Goal: Task Accomplishment & Management: Use online tool/utility

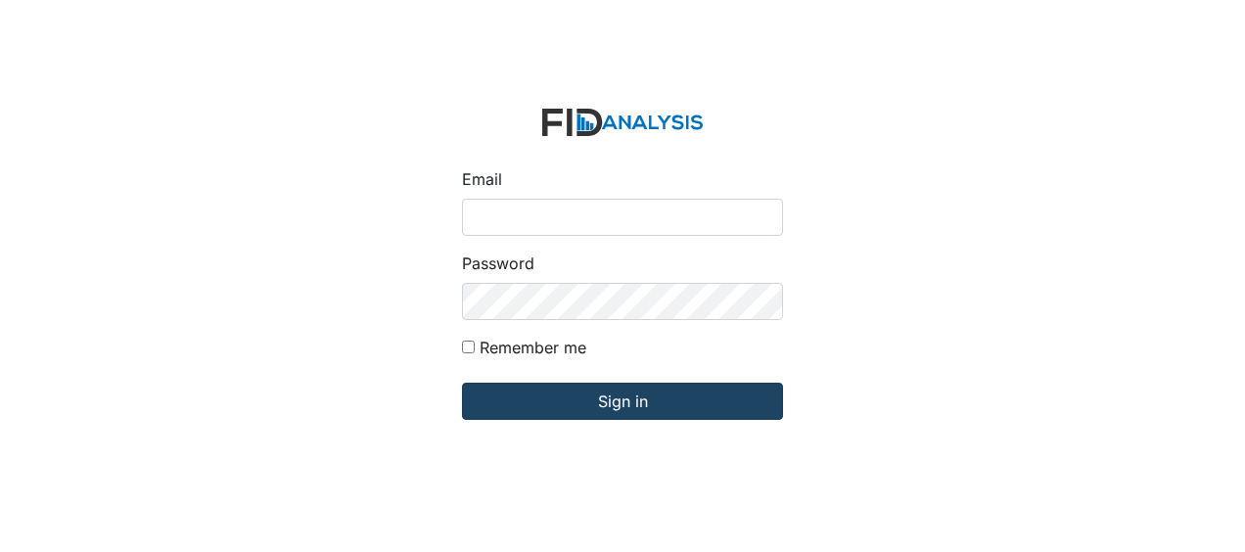
type input "Jbryant@lifeincorporated.com"
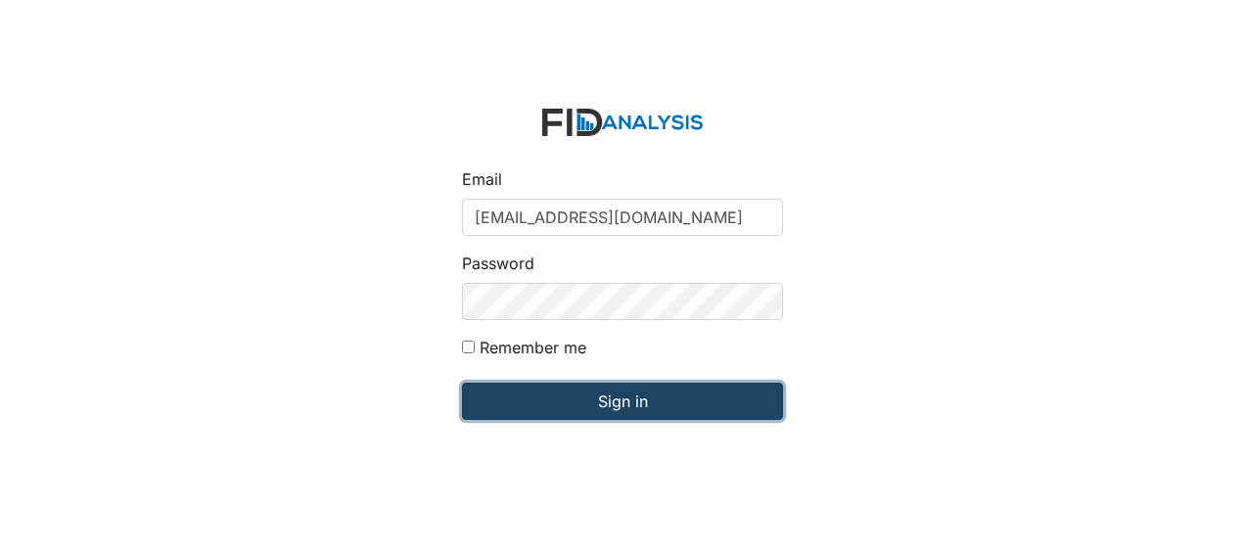
click at [546, 413] on input "Sign in" at bounding box center [622, 401] width 321 height 37
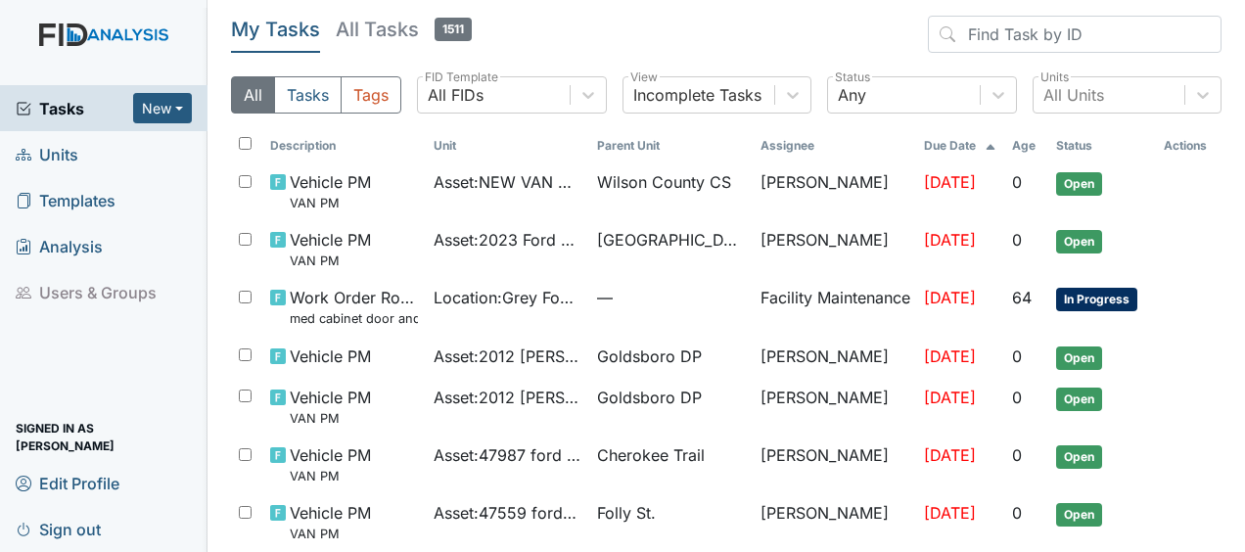
click at [74, 157] on span "Units" at bounding box center [47, 154] width 63 height 30
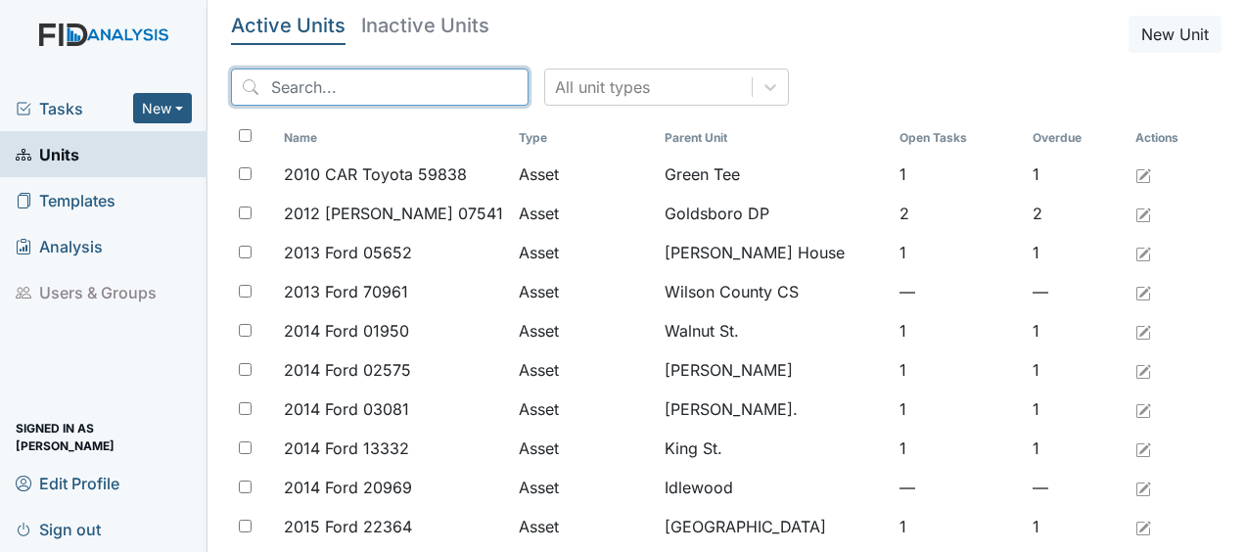
click at [363, 90] on input "search" at bounding box center [380, 87] width 298 height 37
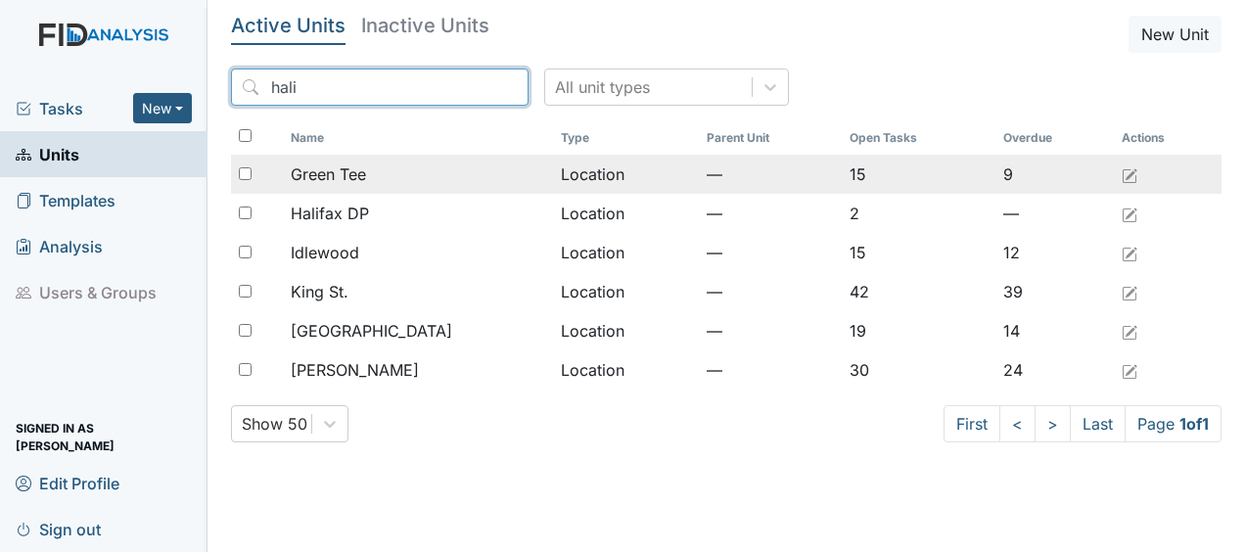
type input "hali"
click at [376, 172] on div "Green Tee" at bounding box center [417, 173] width 253 height 23
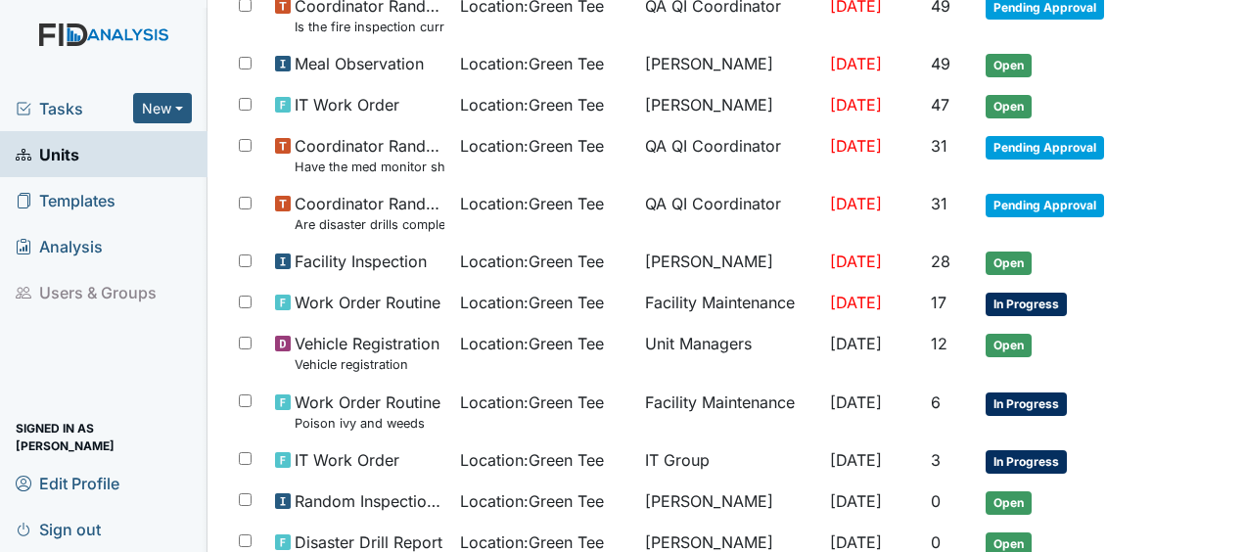
scroll to position [707, 0]
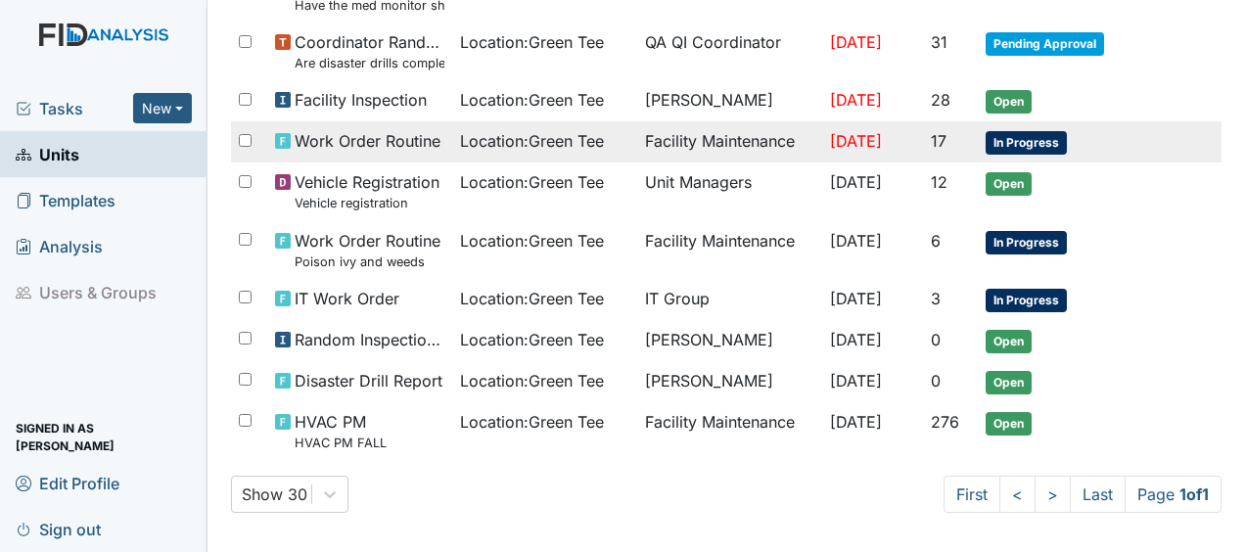
click at [408, 135] on span "Work Order Routine" at bounding box center [368, 140] width 146 height 23
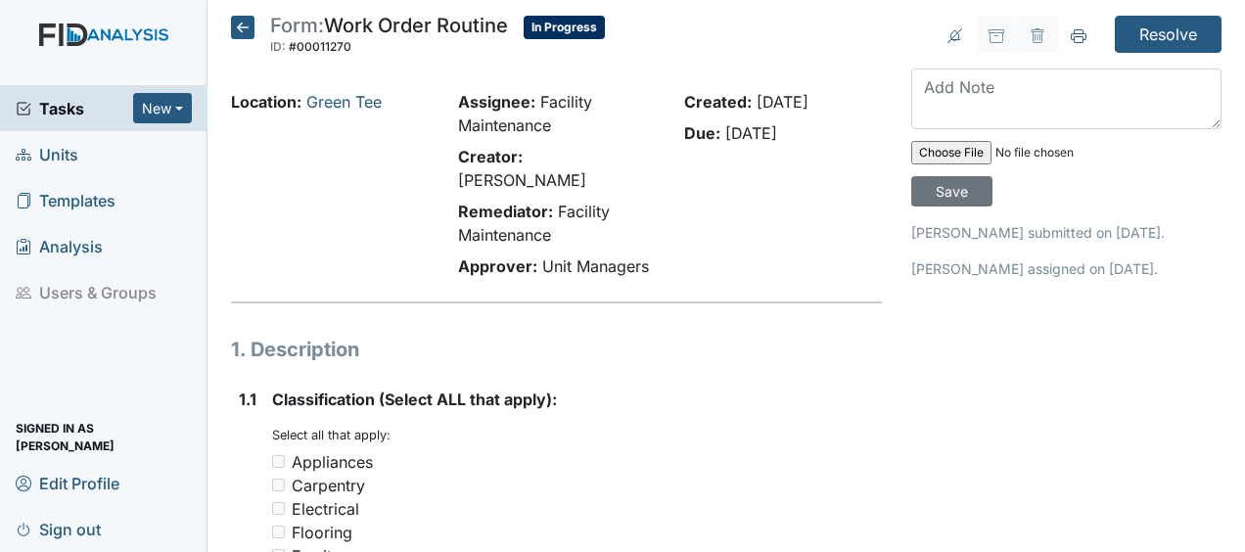
click at [249, 27] on icon at bounding box center [242, 27] width 23 height 23
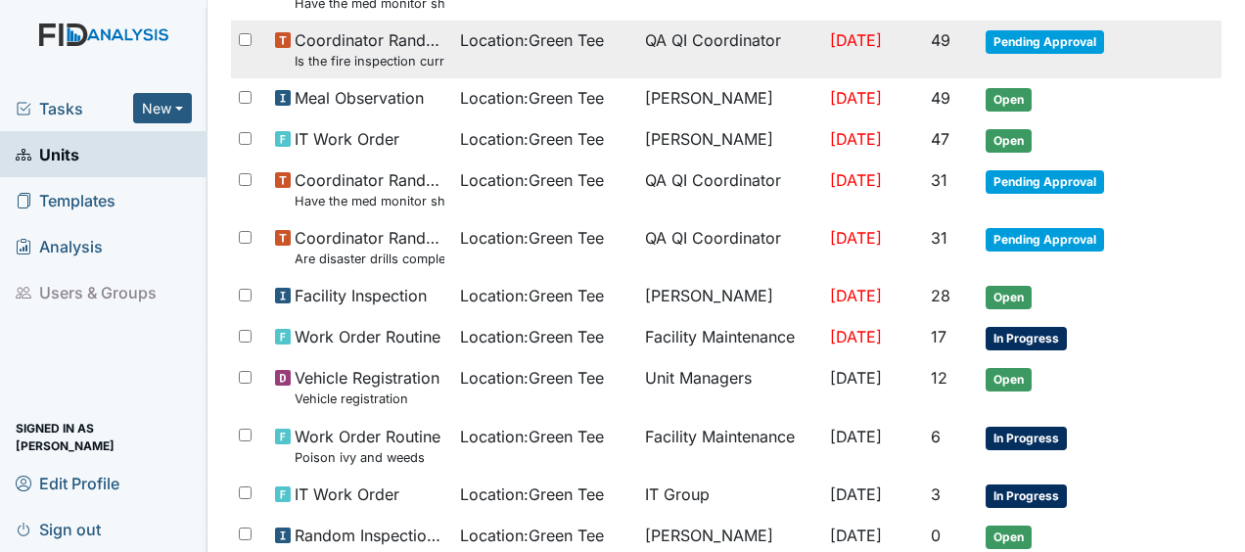
scroll to position [563, 0]
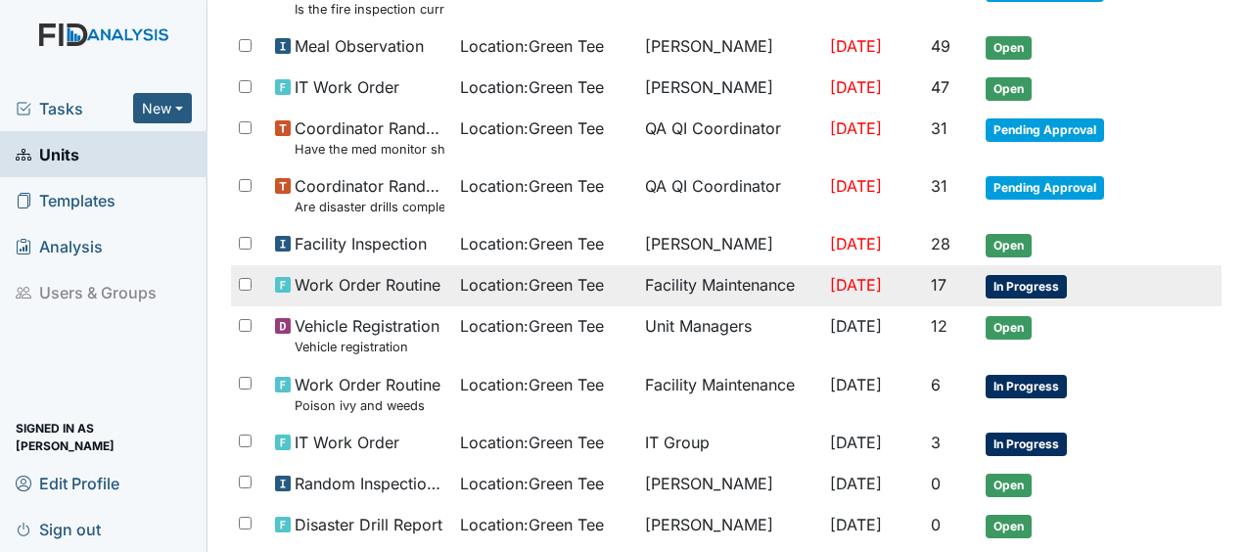
click at [361, 273] on span "Work Order Routine" at bounding box center [368, 284] width 146 height 23
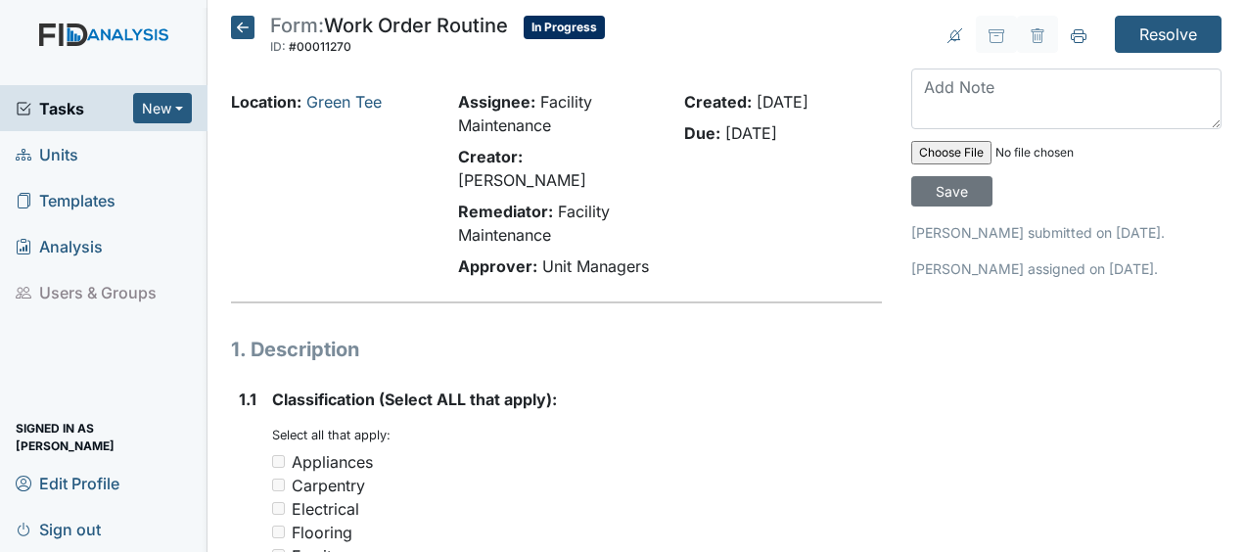
click at [251, 35] on icon at bounding box center [242, 27] width 23 height 23
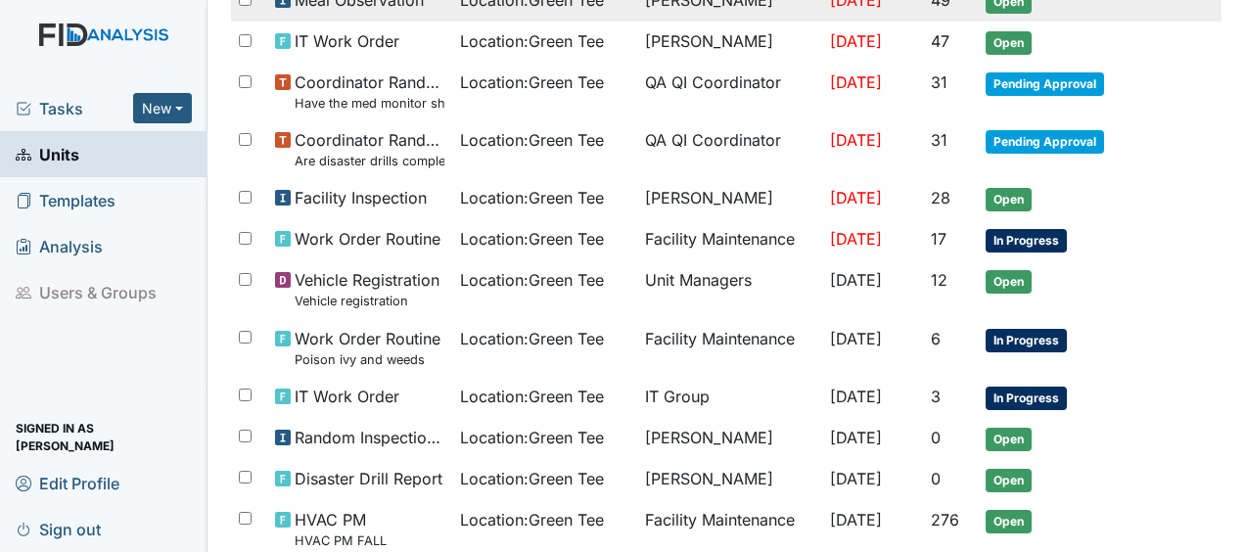
scroll to position [615, 0]
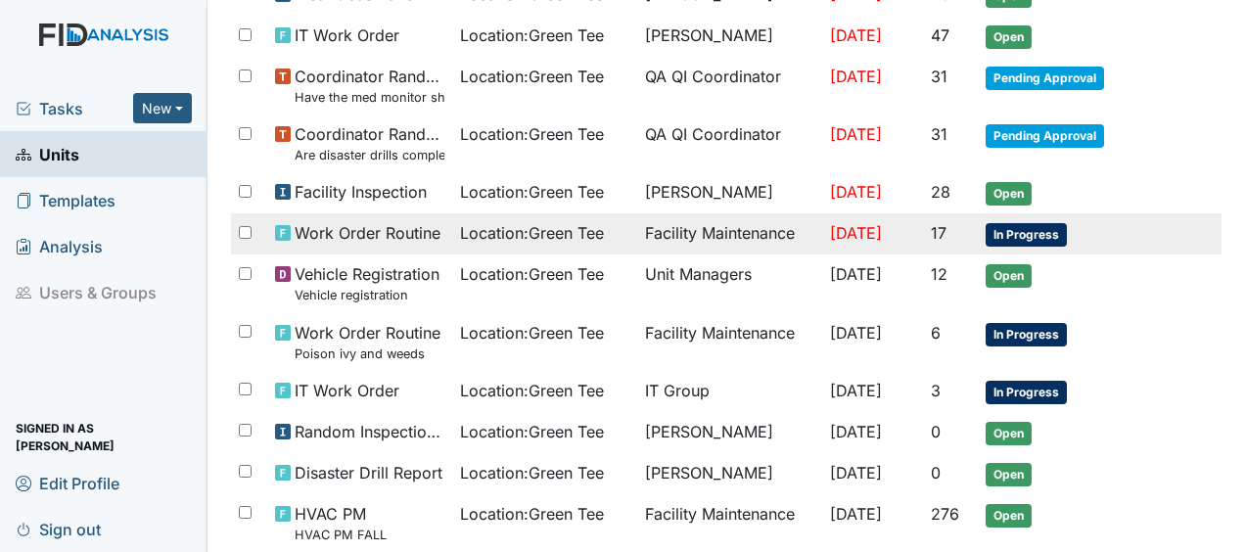
click at [342, 229] on span "Work Order Routine" at bounding box center [368, 232] width 146 height 23
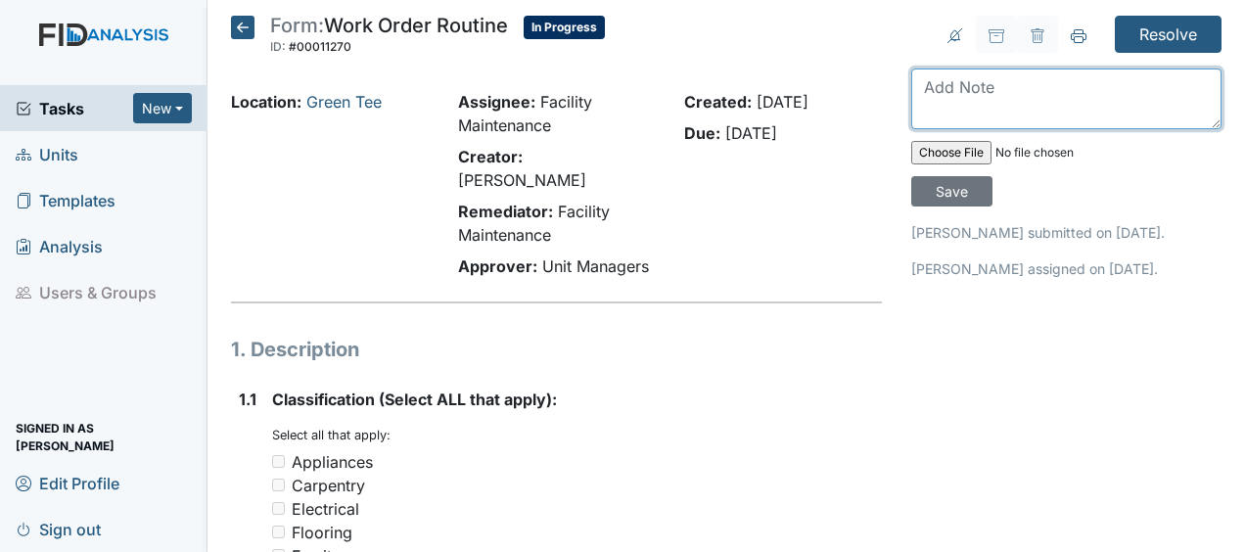
click at [916, 92] on textarea at bounding box center [1066, 99] width 310 height 61
type textarea "installed alarm on window JB"
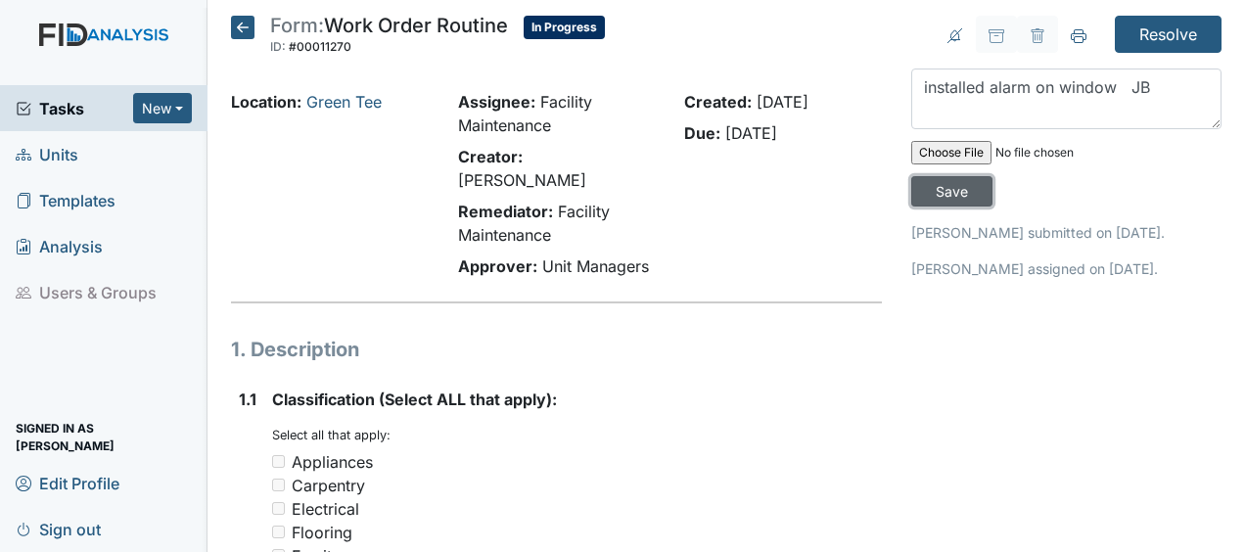
click at [954, 182] on input "Save" at bounding box center [951, 191] width 81 height 30
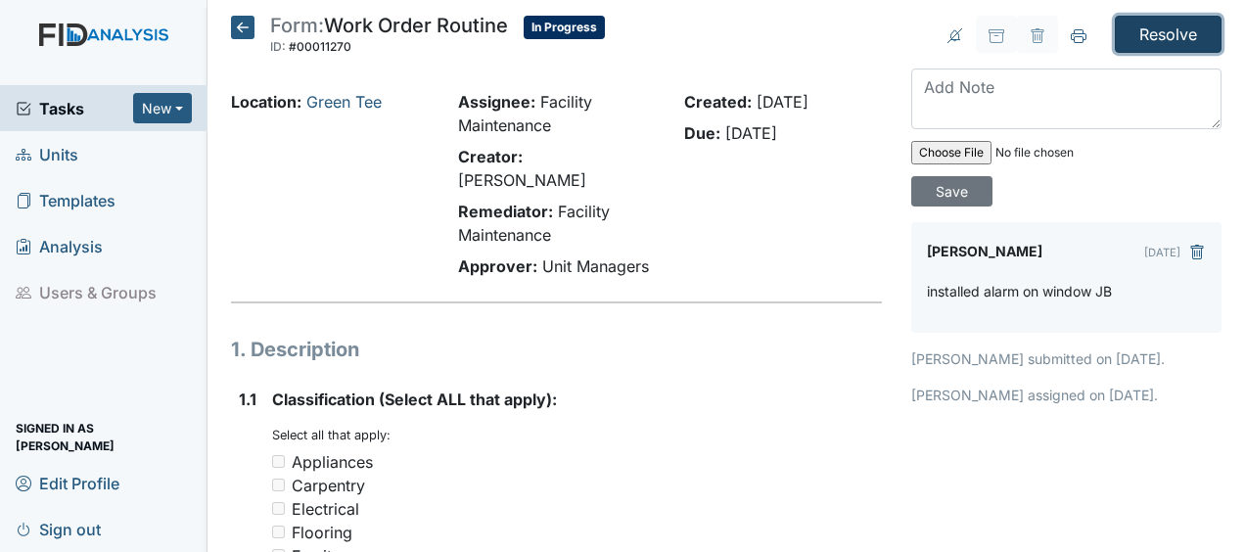
click at [1162, 36] on input "Resolve" at bounding box center [1168, 34] width 107 height 37
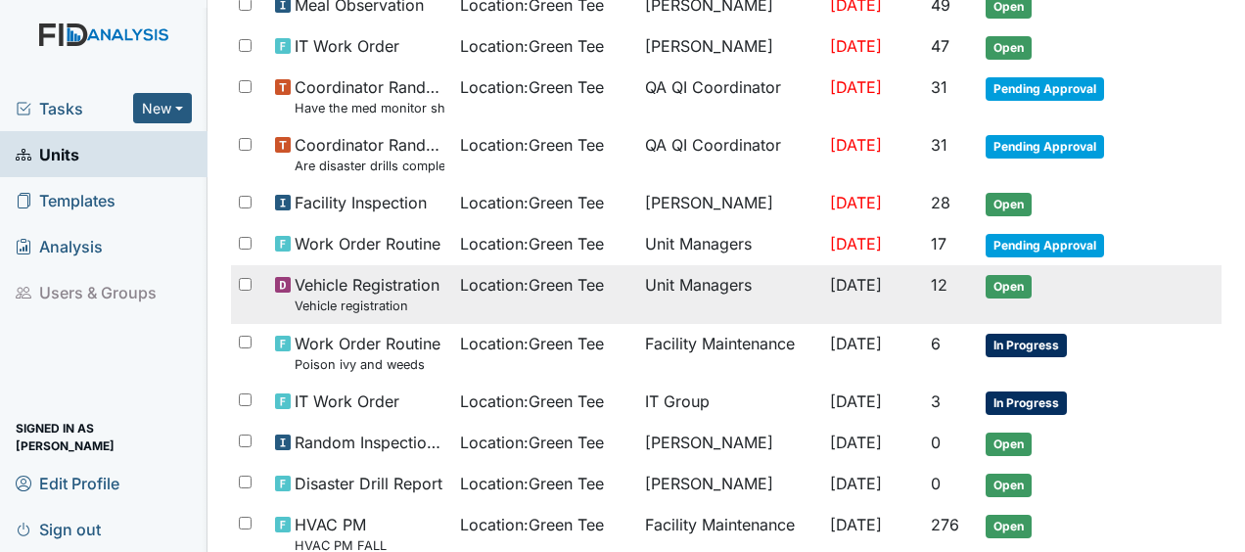
scroll to position [669, 0]
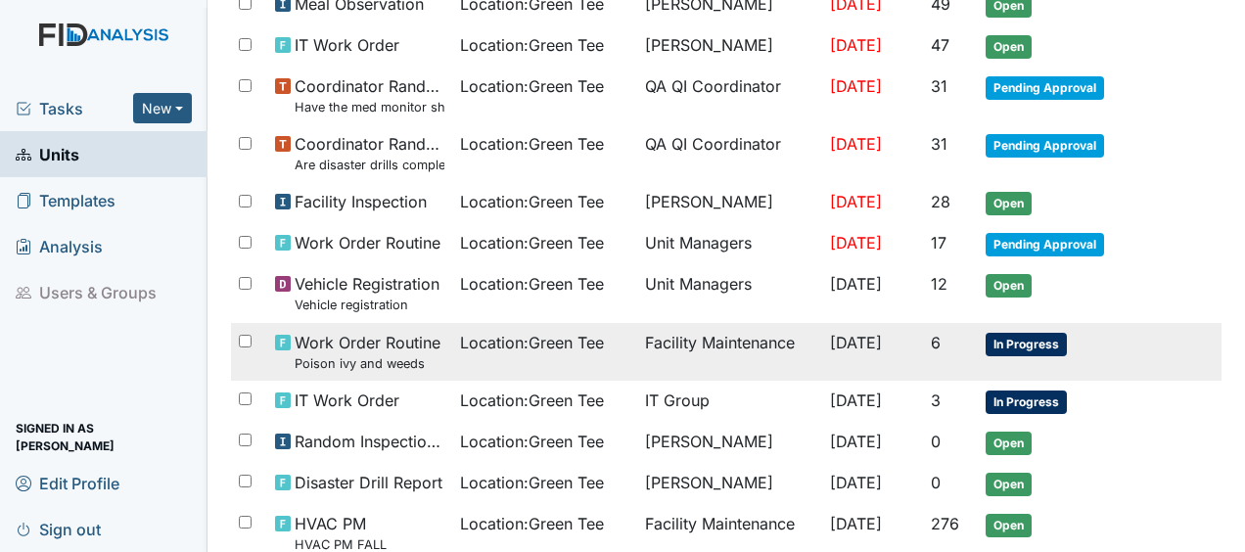
click at [830, 341] on span "[DATE]" at bounding box center [856, 343] width 52 height 20
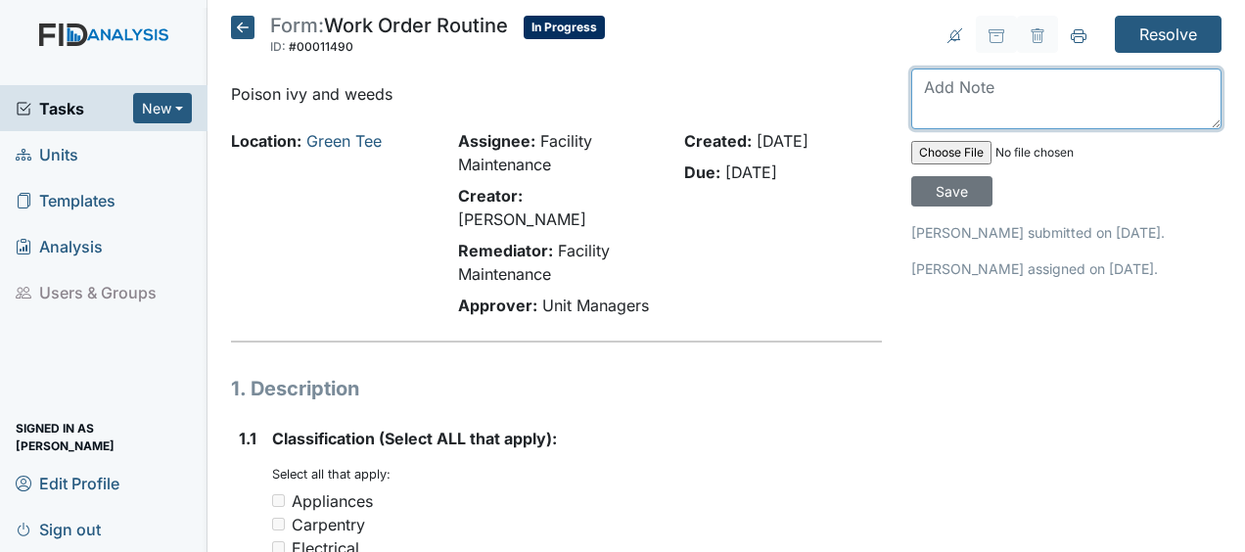
click at [931, 100] on textarea at bounding box center [1066, 99] width 310 height 61
type textarea "sprayed poison ivy JB"
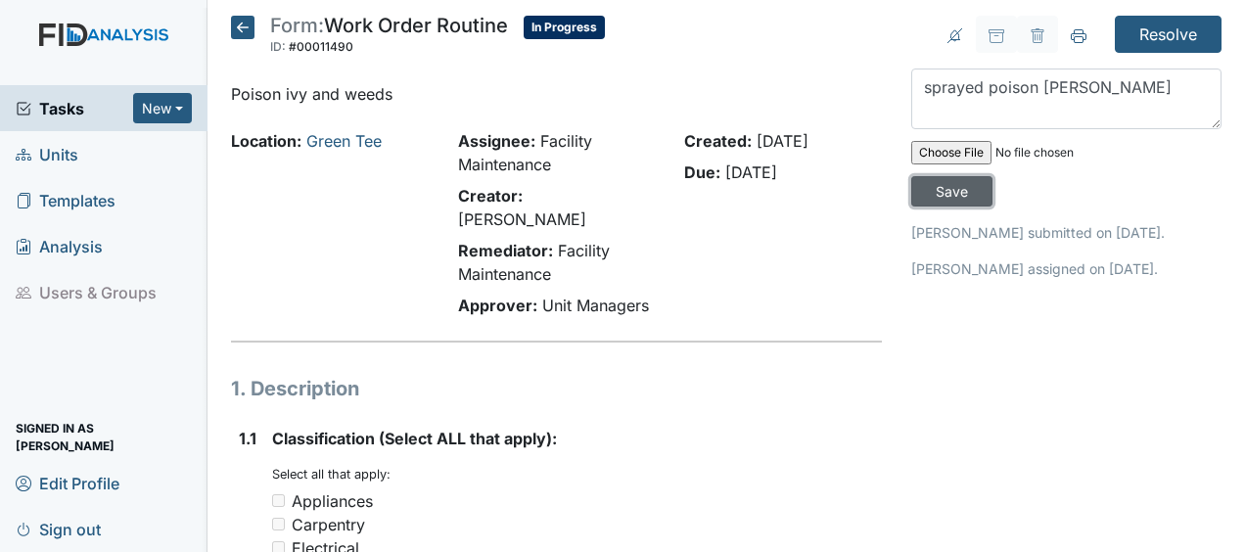
click at [943, 185] on input "Save" at bounding box center [951, 191] width 81 height 30
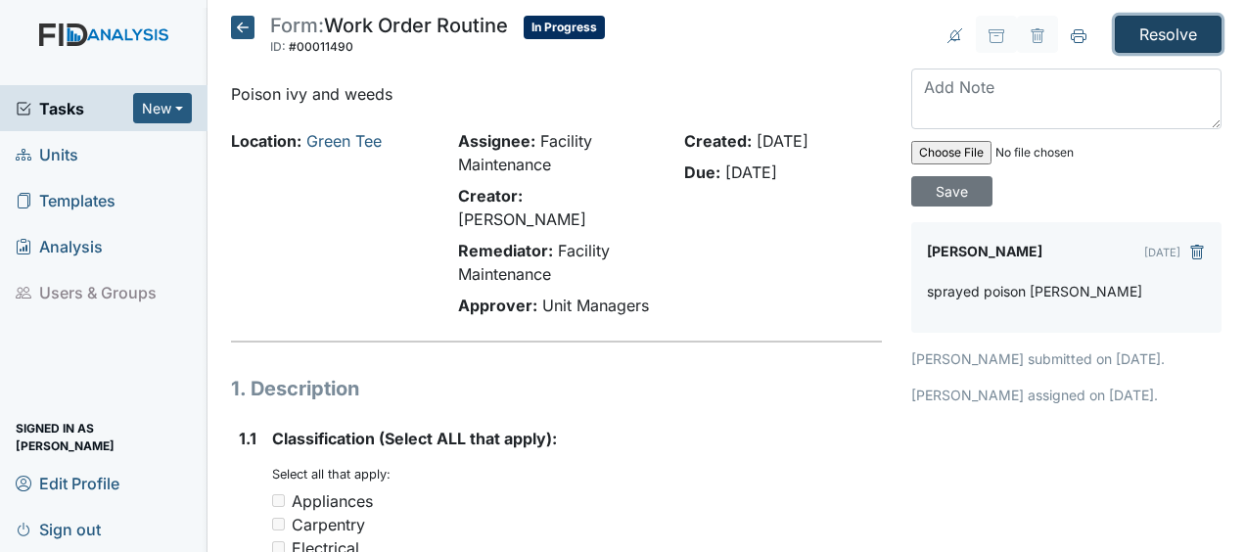
click at [1172, 37] on input "Resolve" at bounding box center [1168, 34] width 107 height 37
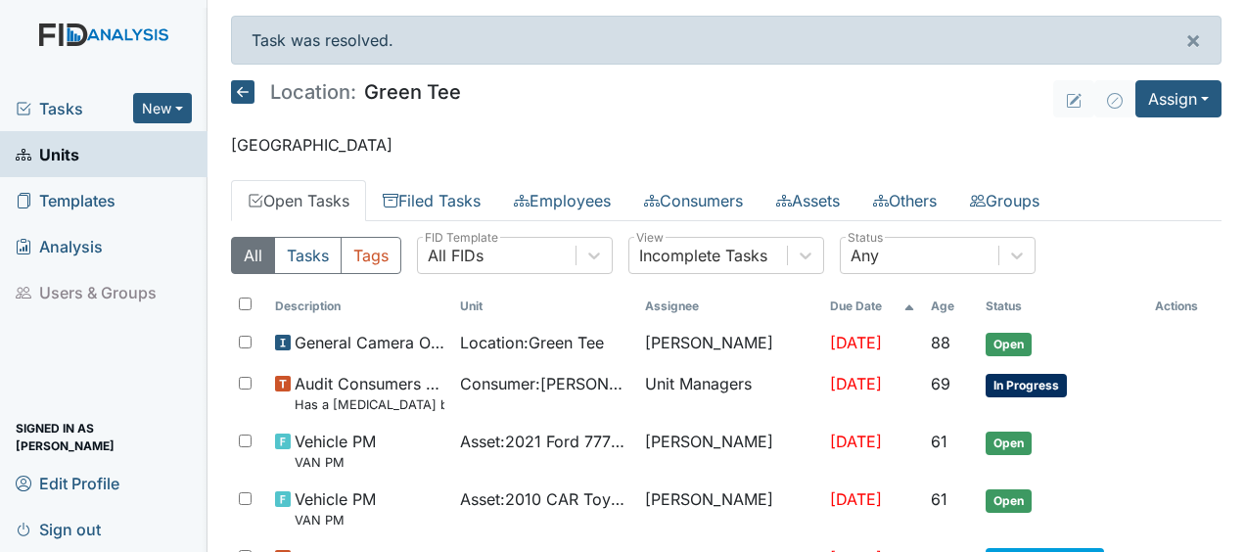
click at [244, 96] on icon at bounding box center [242, 91] width 23 height 23
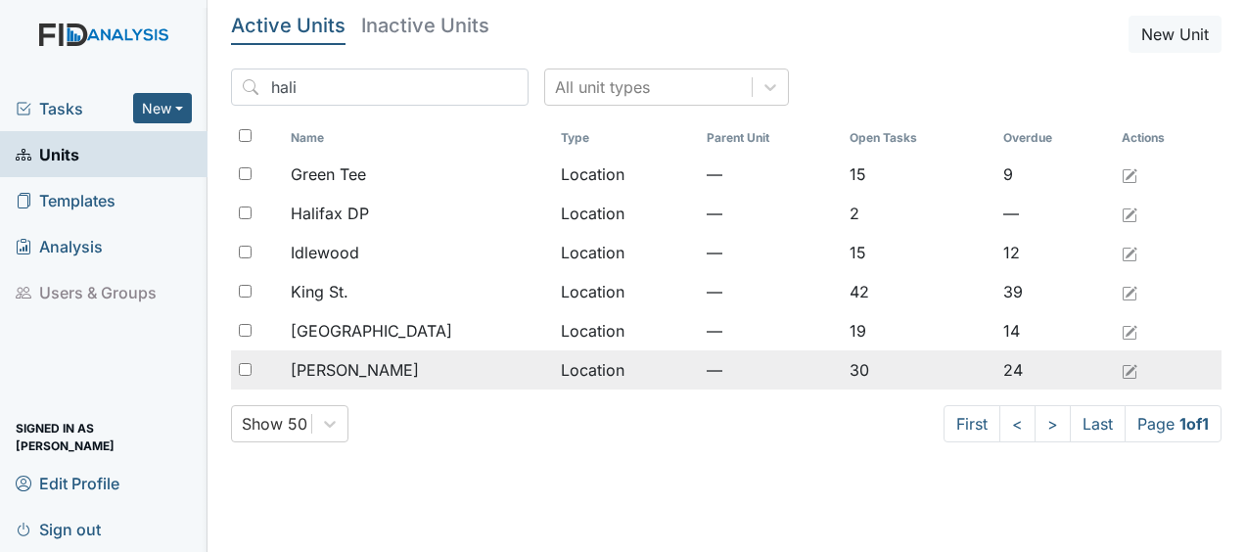
click at [558, 371] on td "Location" at bounding box center [626, 369] width 146 height 39
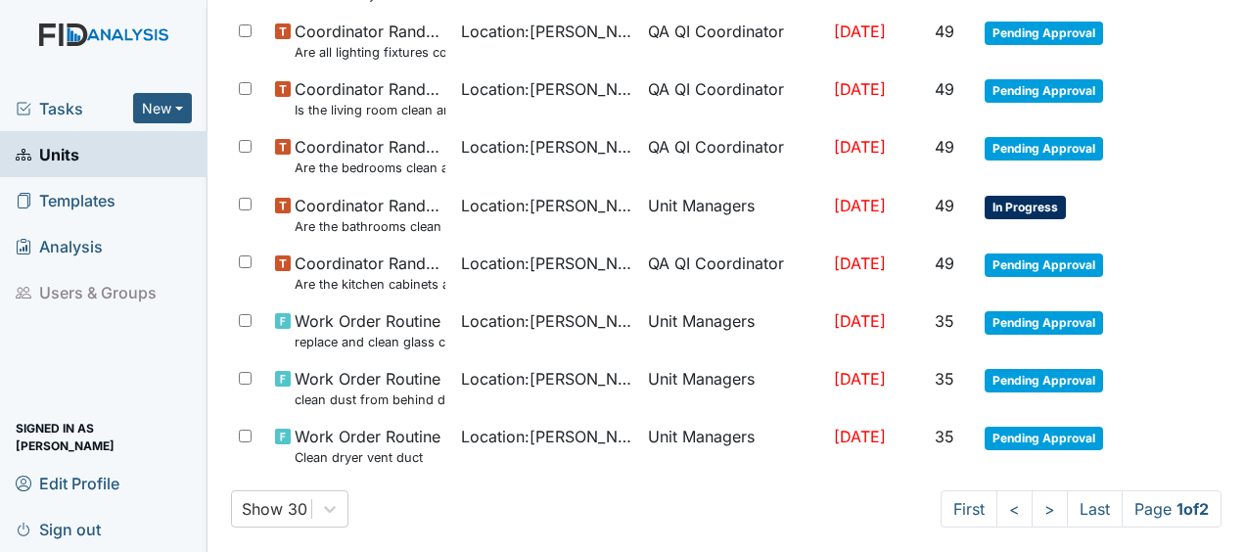
scroll to position [1525, 0]
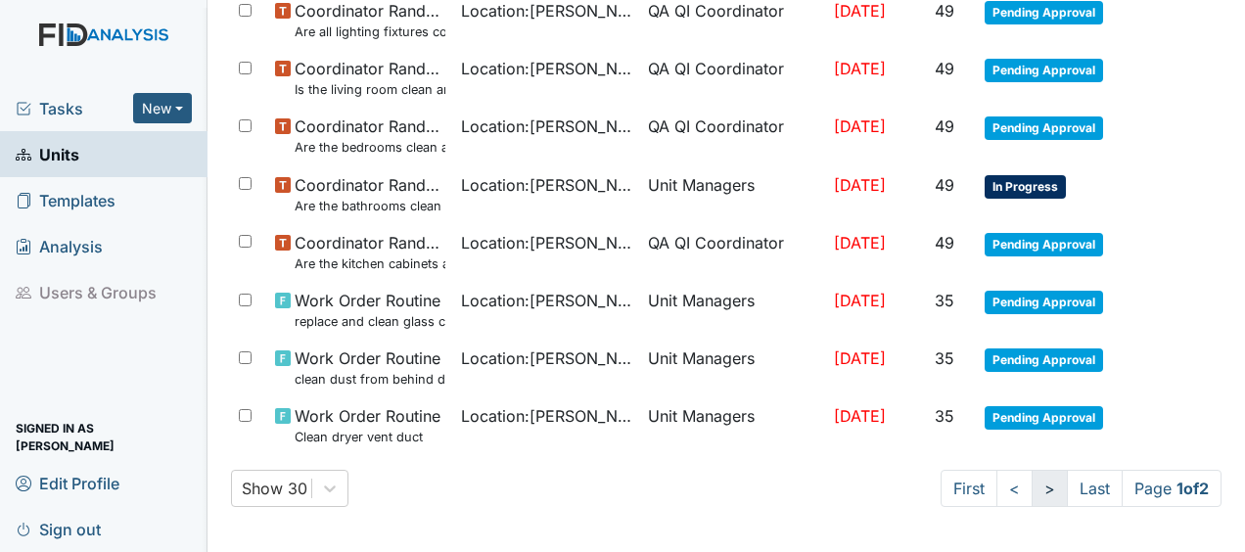
click at [1032, 488] on link ">" at bounding box center [1050, 488] width 36 height 37
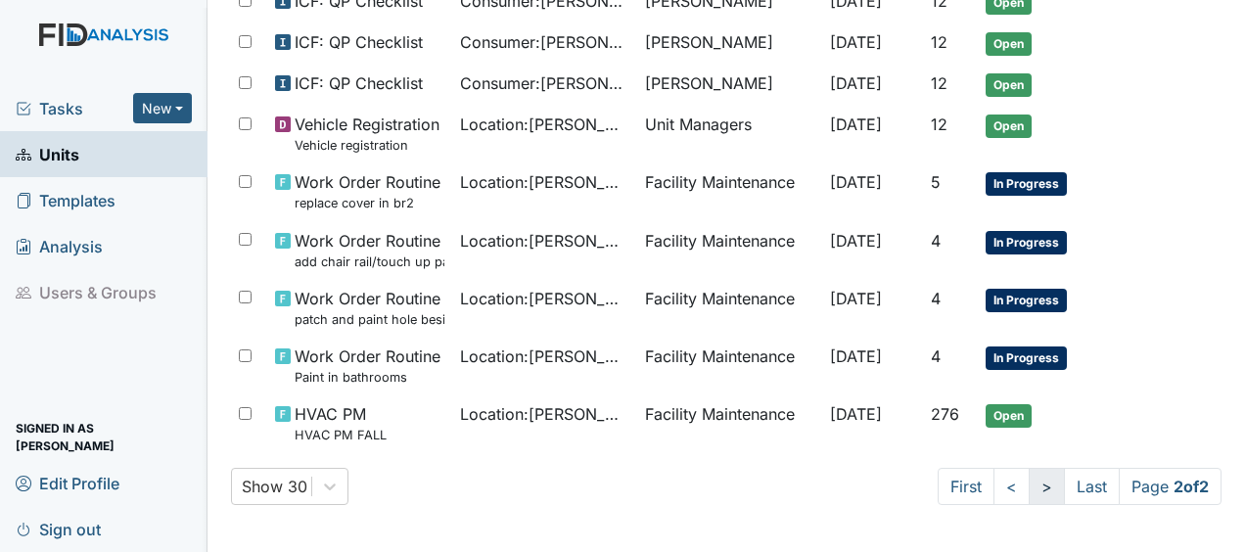
scroll to position [742, 0]
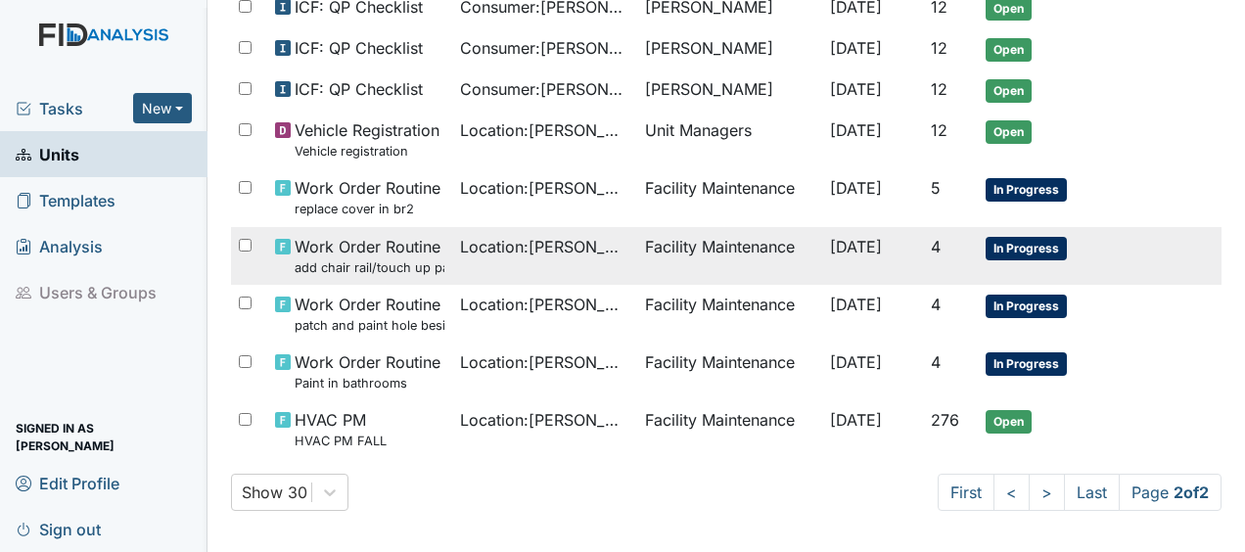
click at [1016, 239] on span "In Progress" at bounding box center [1026, 248] width 81 height 23
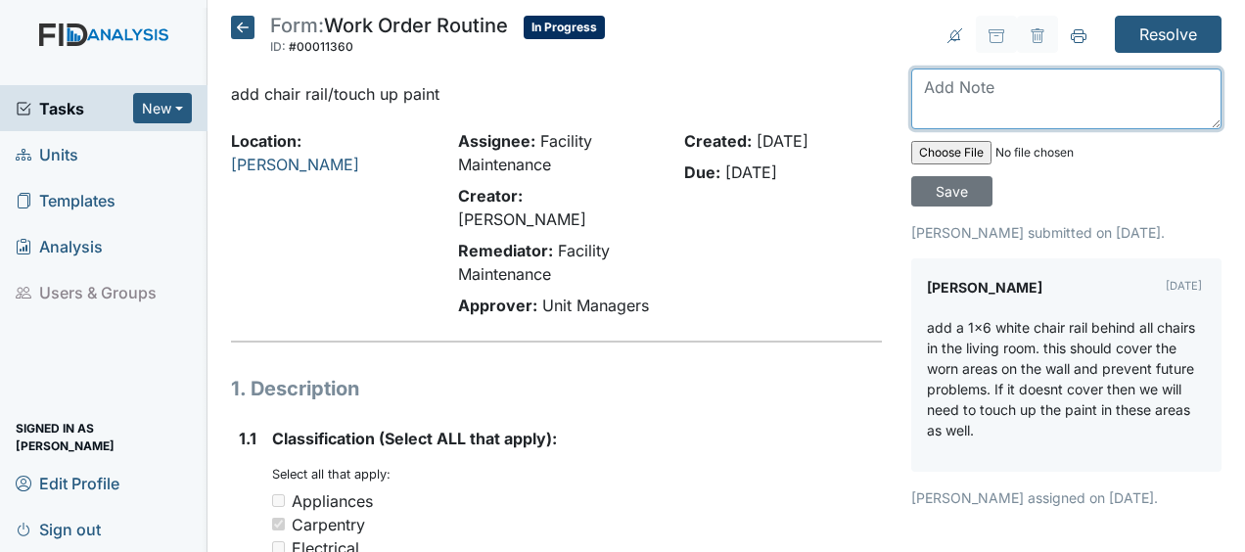
click at [919, 90] on textarea at bounding box center [1066, 99] width 310 height 61
type textarea "added chair rail behind couch JB"
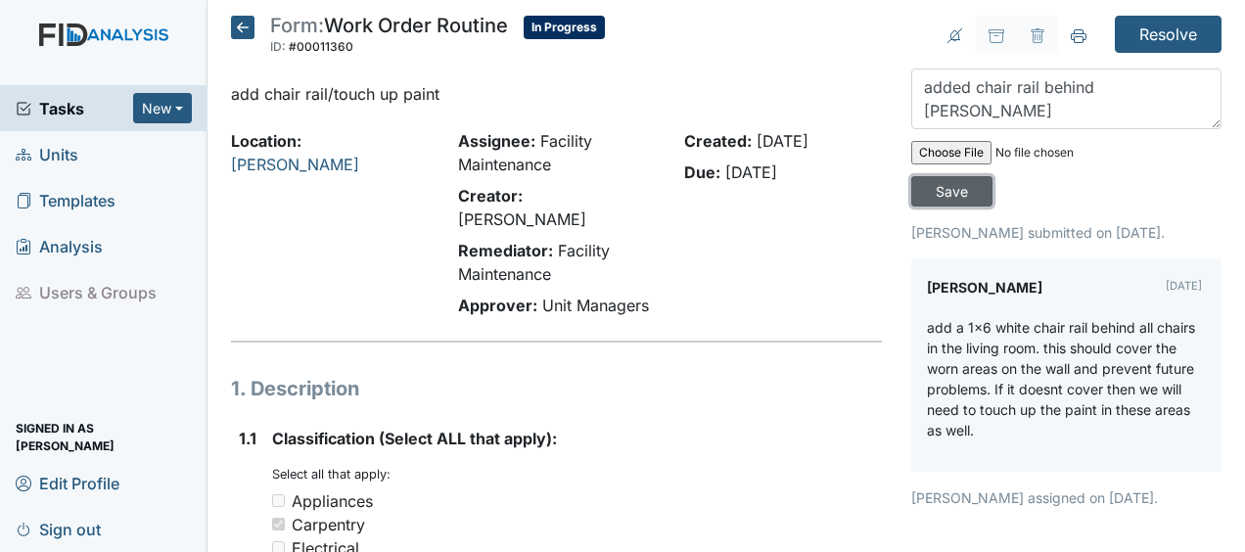
click at [945, 187] on input "Save" at bounding box center [951, 191] width 81 height 30
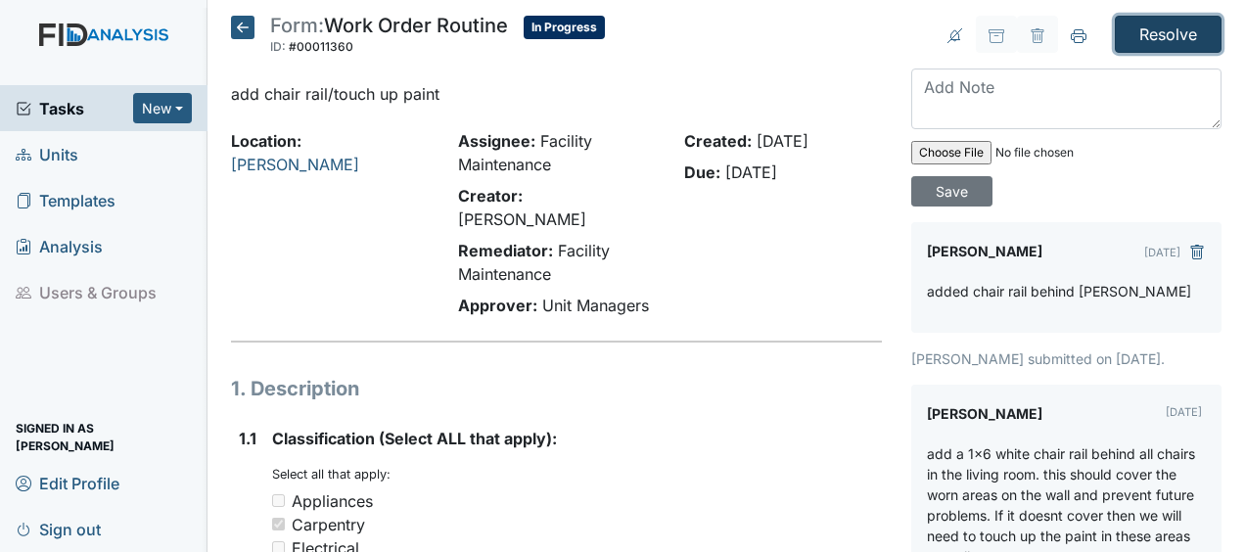
click at [1141, 30] on input "Resolve" at bounding box center [1168, 34] width 107 height 37
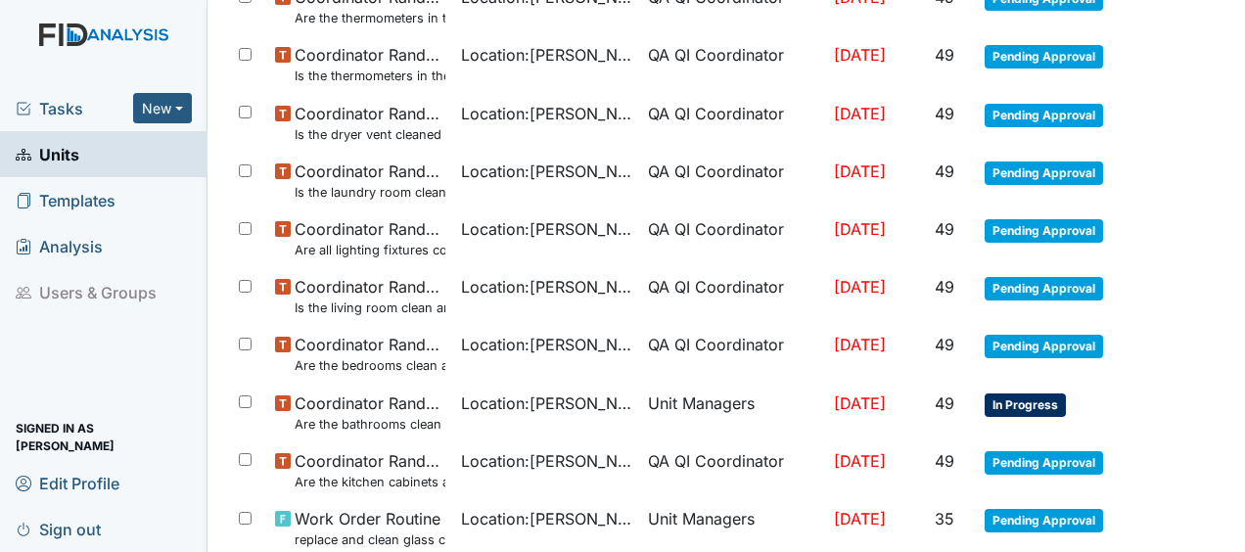
scroll to position [1589, 0]
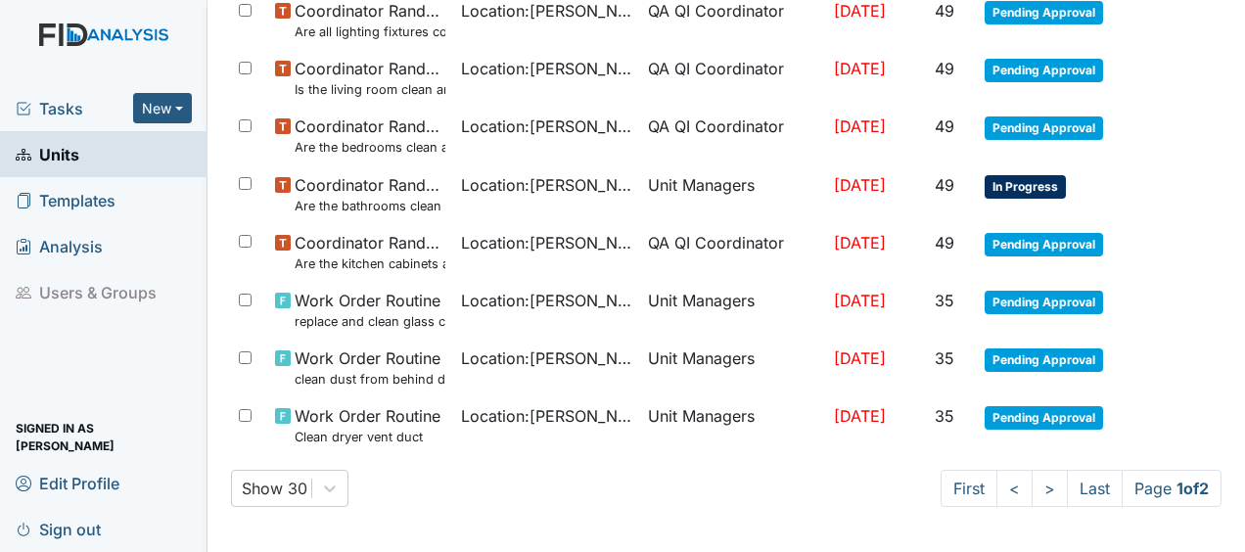
drag, startPoint x: 1079, startPoint y: 488, endPoint x: 762, endPoint y: 462, distance: 317.2
click at [1032, 486] on link ">" at bounding box center [1050, 488] width 36 height 37
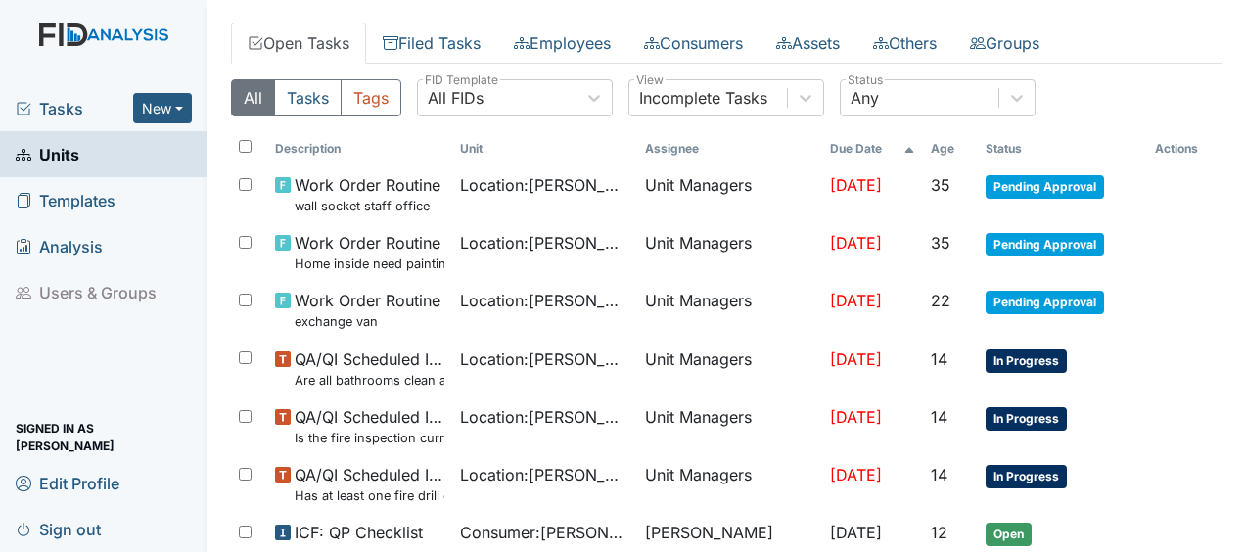
scroll to position [0, 0]
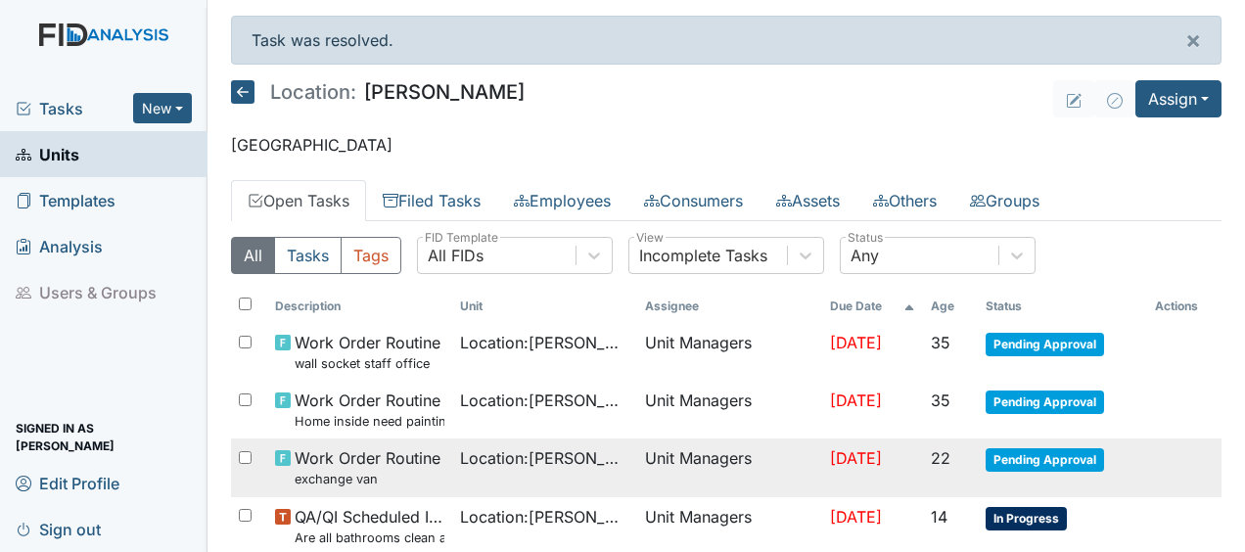
click at [637, 461] on td "Unit Managers" at bounding box center [729, 467] width 185 height 58
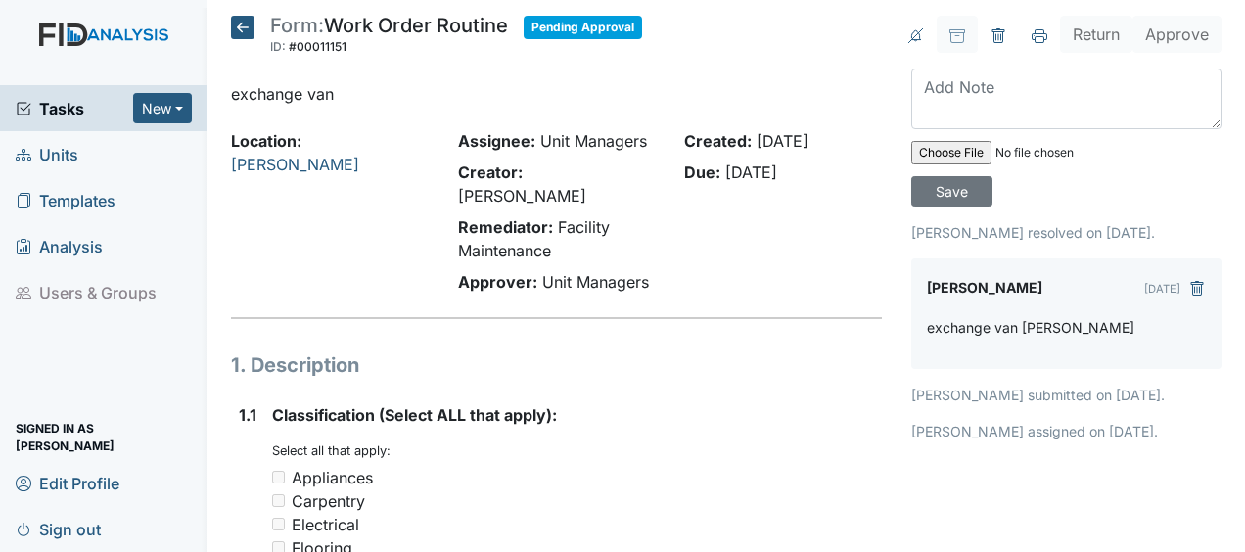
click at [249, 16] on icon at bounding box center [242, 27] width 23 height 23
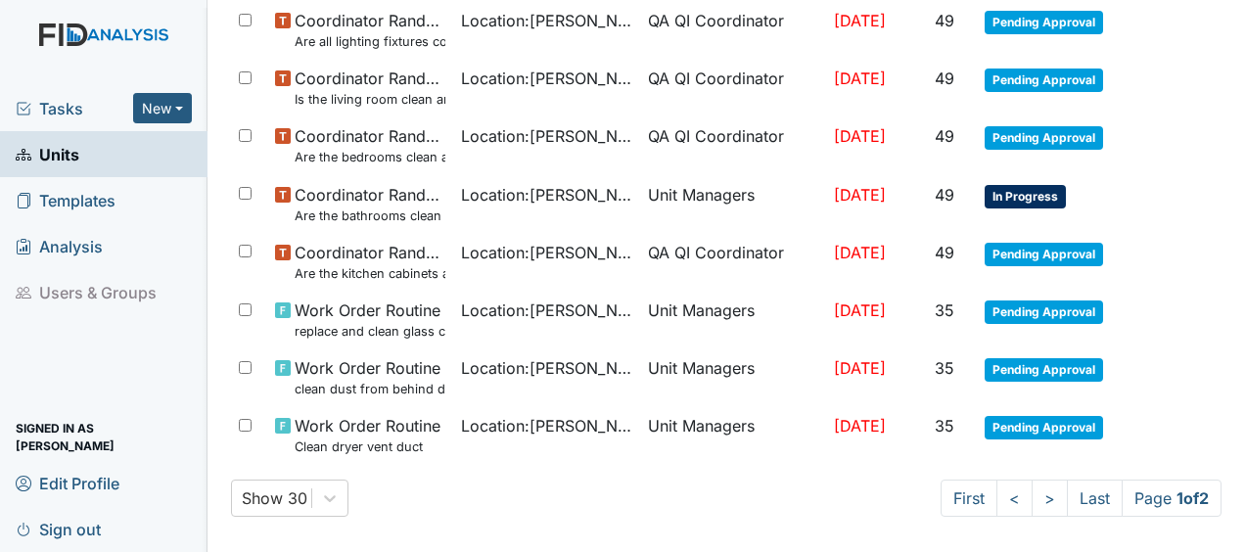
scroll to position [1525, 0]
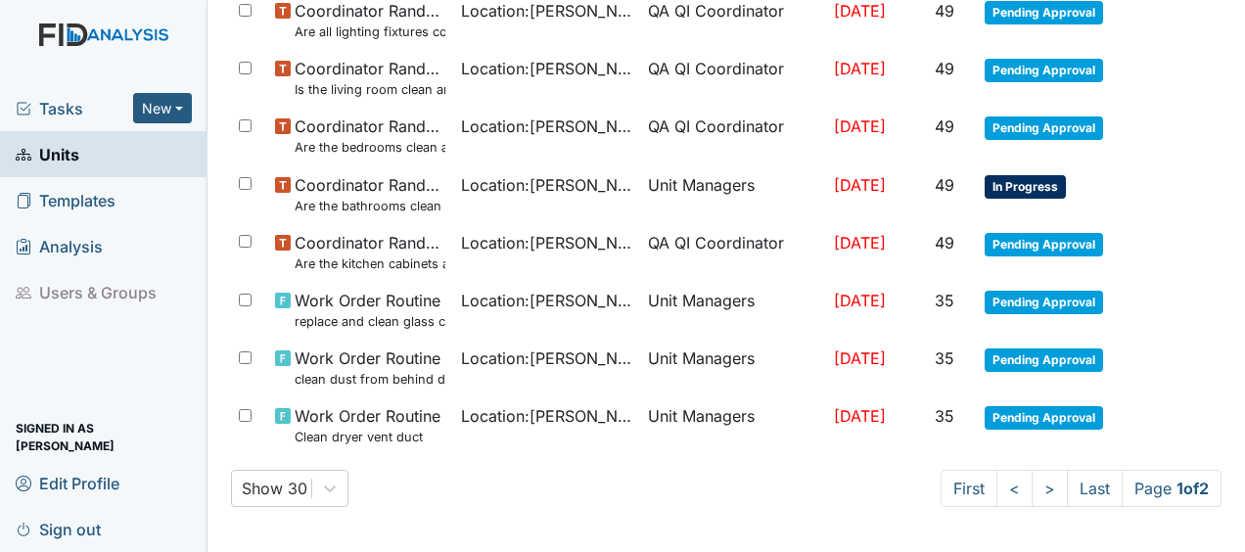
click at [453, 223] on td "Location : McFarland" at bounding box center [546, 252] width 186 height 58
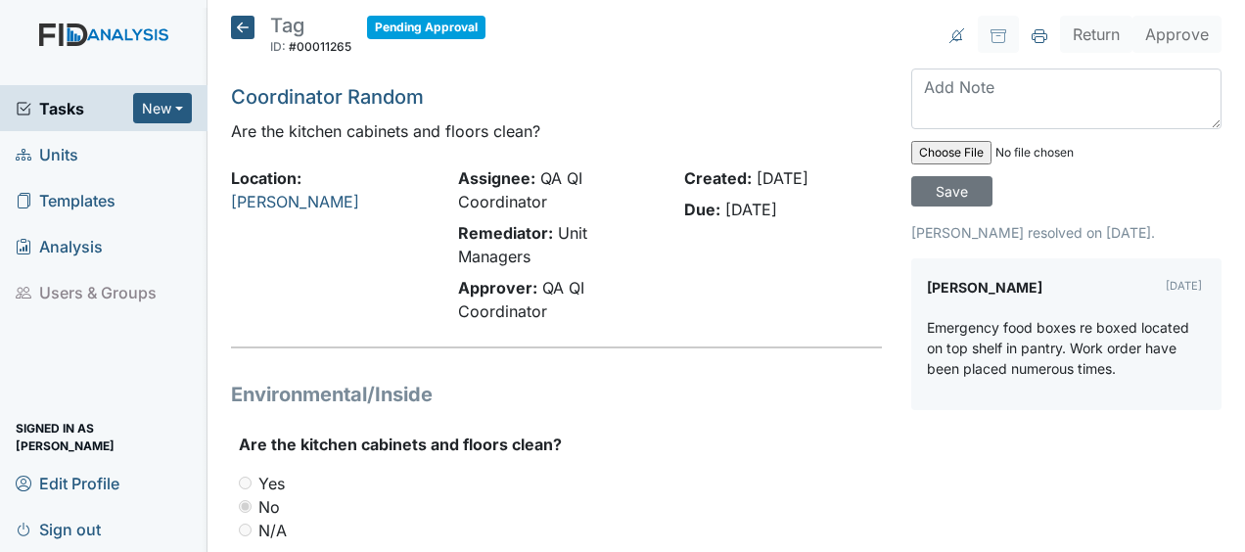
click at [446, 219] on div "Assignee: QA QI Coordinator Remediator: Unit Managers Approver: QA QI Coordinat…" at bounding box center [556, 248] width 227 height 164
click at [242, 27] on icon at bounding box center [242, 27] width 23 height 23
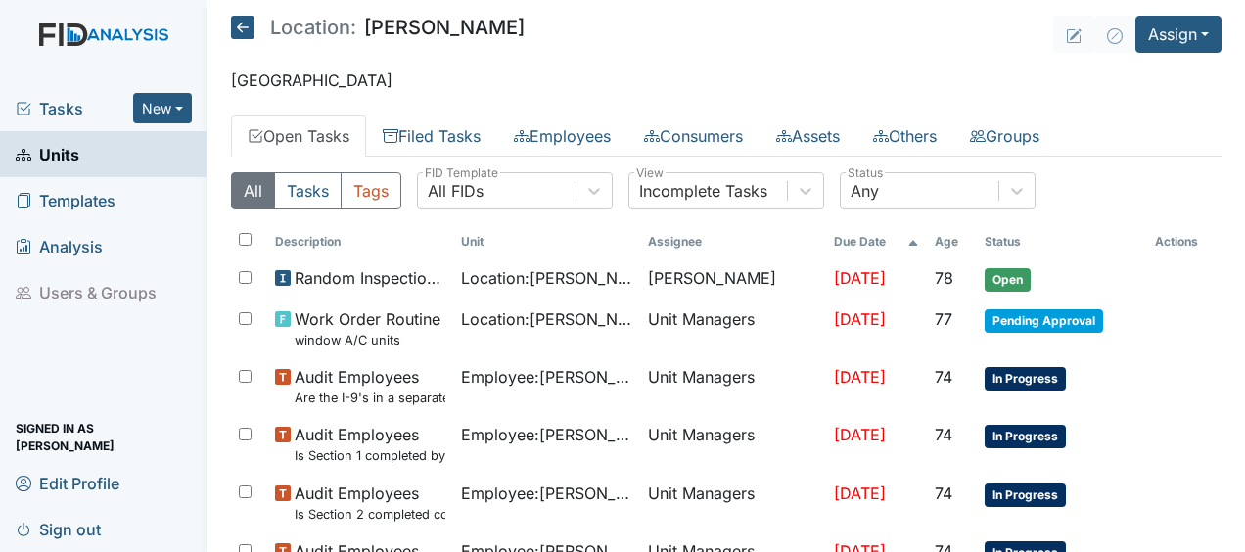
click at [249, 25] on icon at bounding box center [242, 27] width 23 height 23
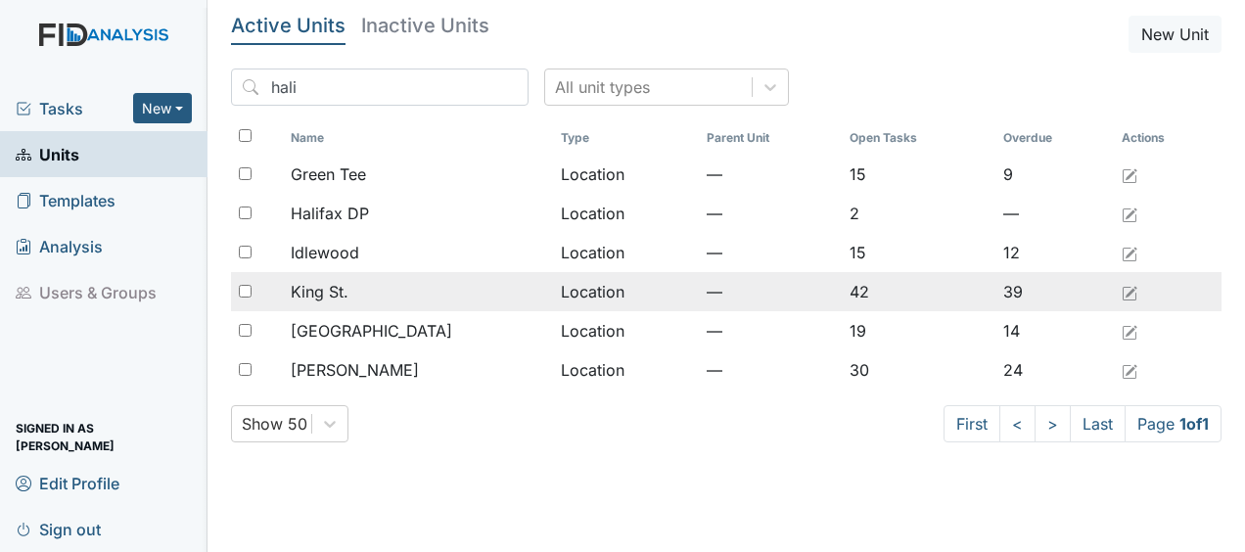
click at [553, 292] on td "Location" at bounding box center [626, 291] width 146 height 39
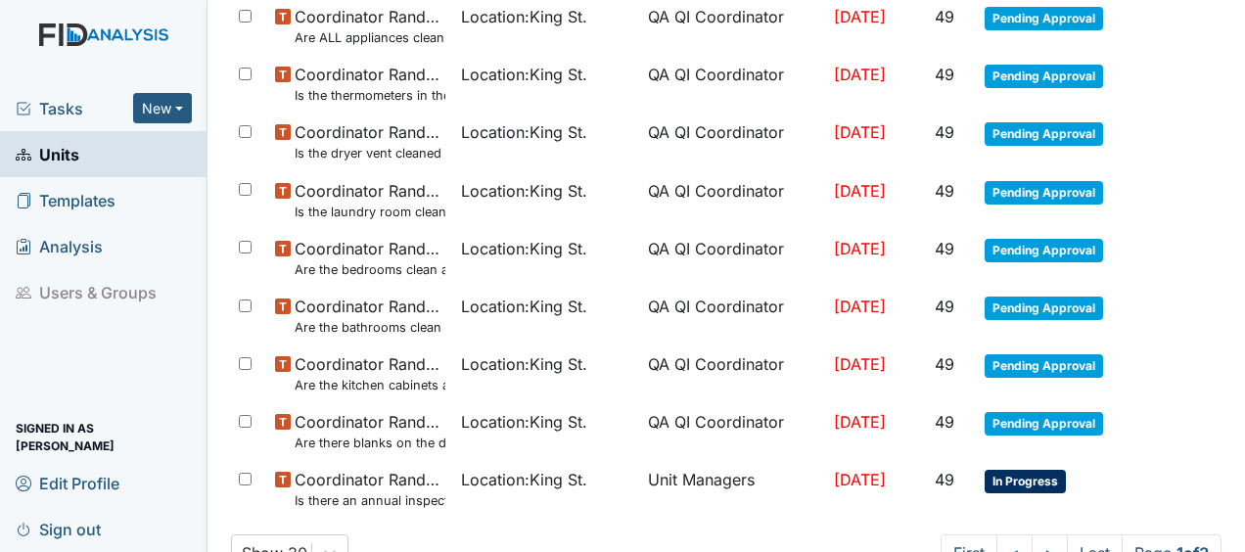
scroll to position [1543, 0]
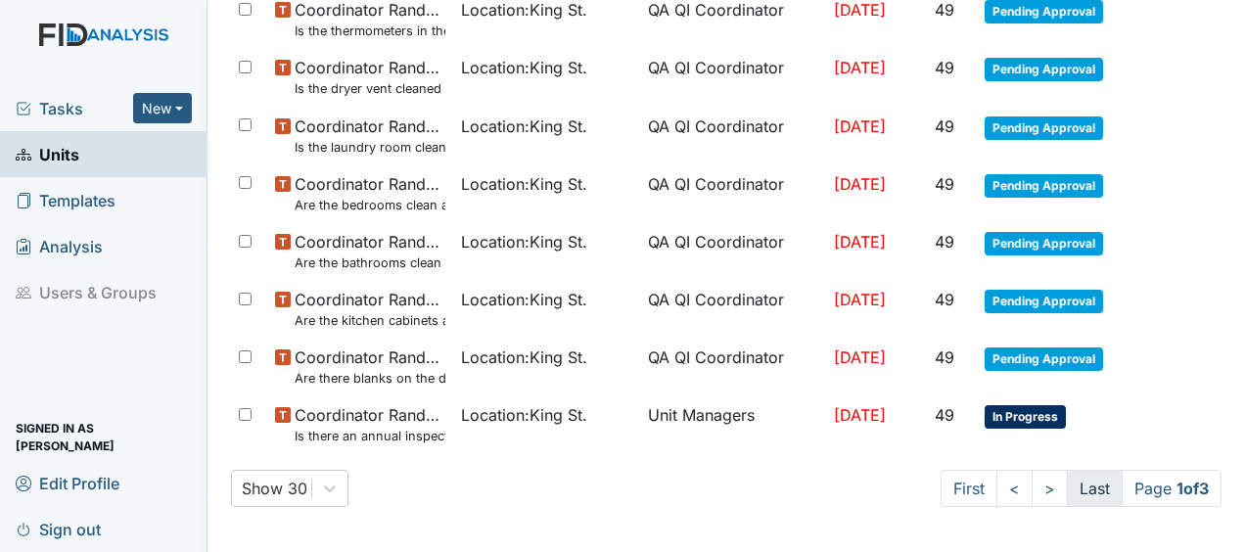
click at [1073, 482] on link "Last" at bounding box center [1095, 488] width 56 height 37
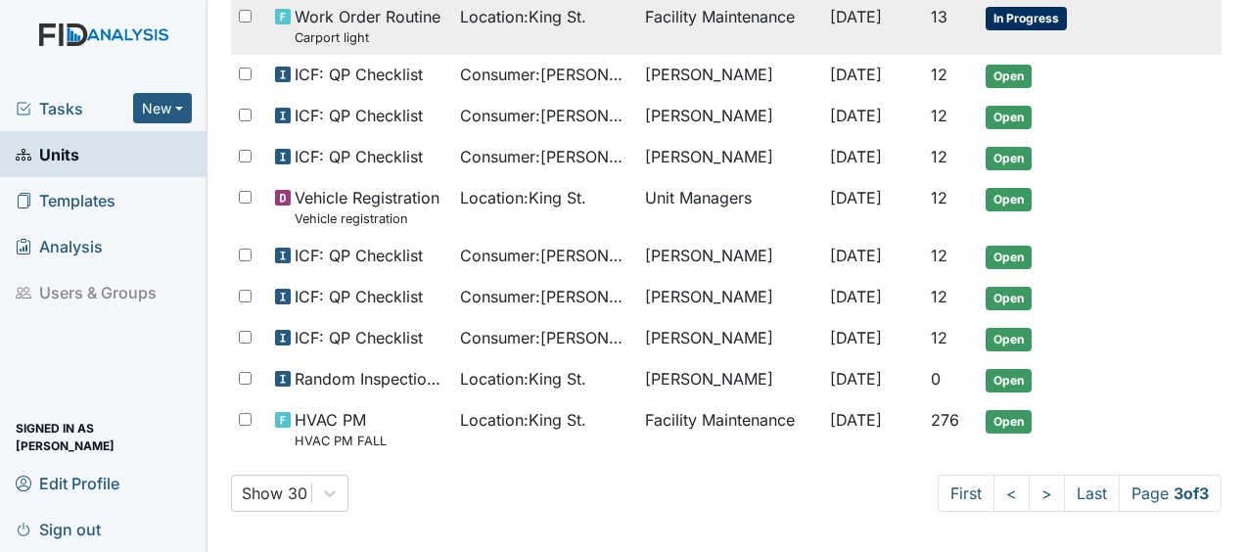
click at [822, 15] on td "Oct 15, 2025" at bounding box center [872, 26] width 100 height 58
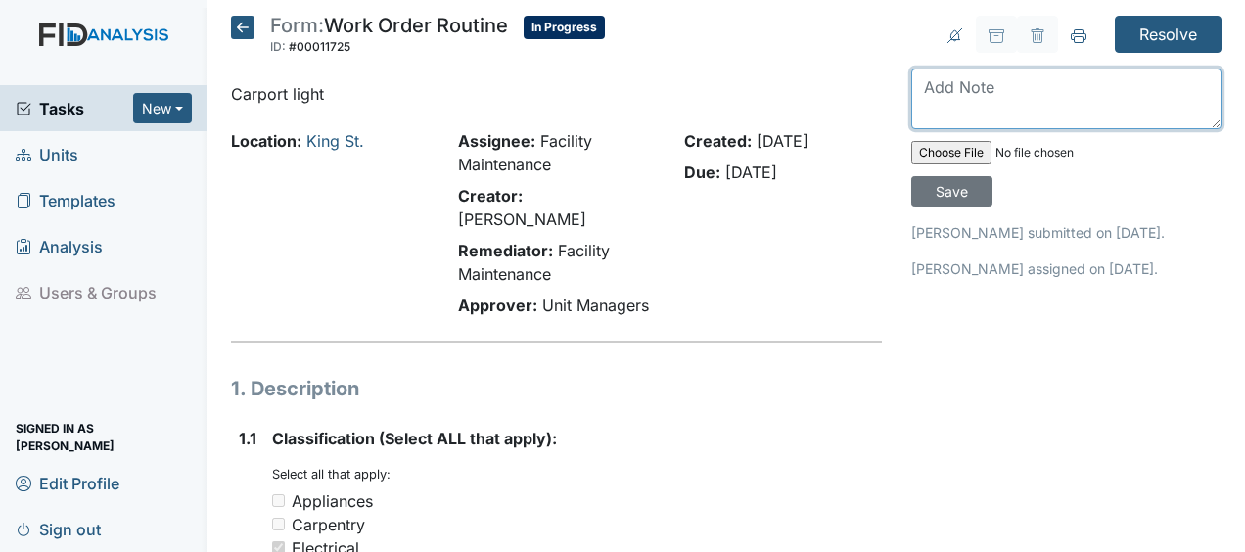
click at [924, 88] on textarea at bounding box center [1066, 99] width 310 height 61
type textarea "c"
type textarea "replaced blown bulbs and cleaned out fixtures JB"
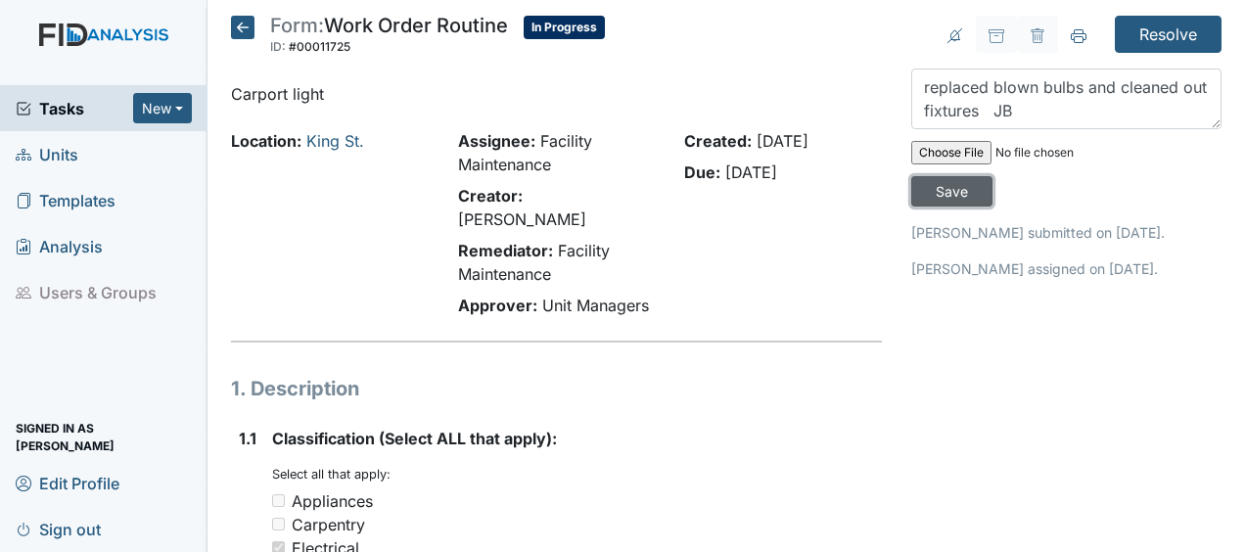
click at [949, 187] on input "Save" at bounding box center [951, 191] width 81 height 30
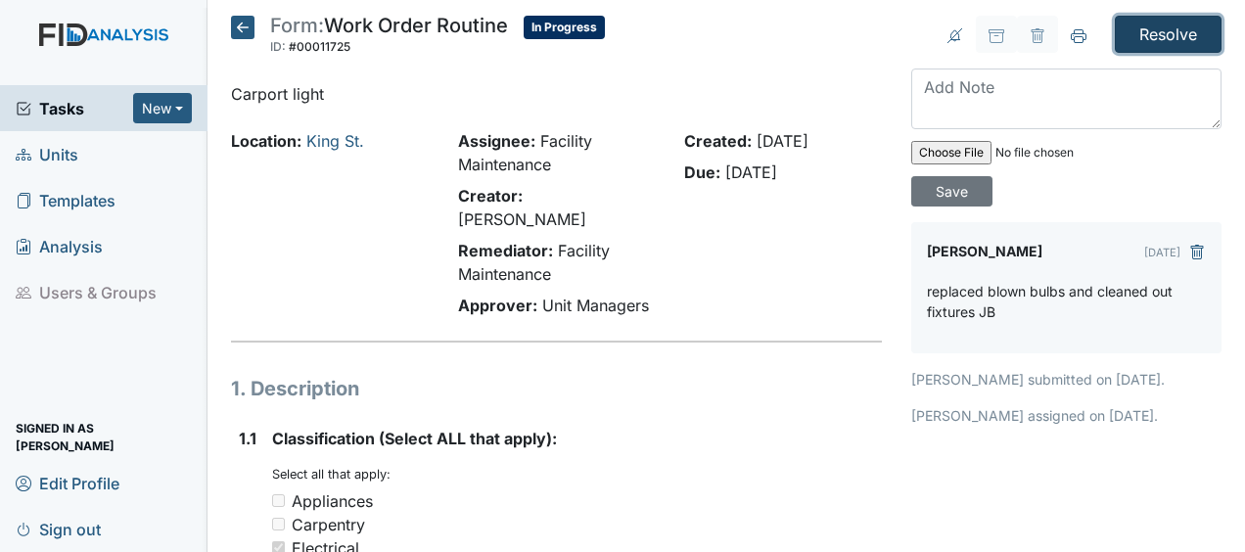
click at [1138, 26] on input "Resolve" at bounding box center [1168, 34] width 107 height 37
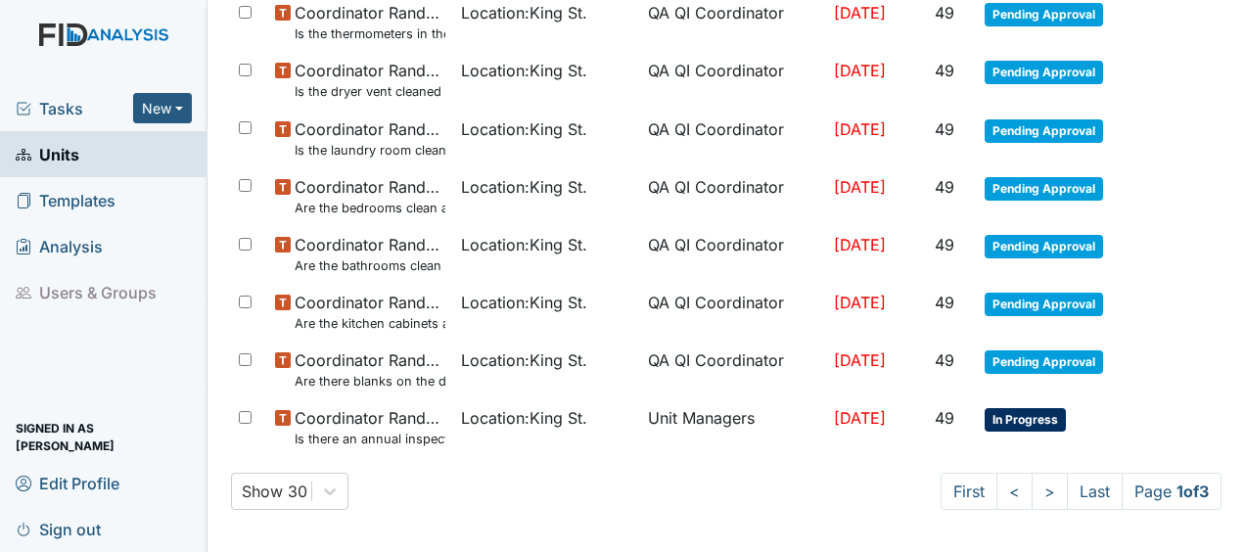
scroll to position [1606, 0]
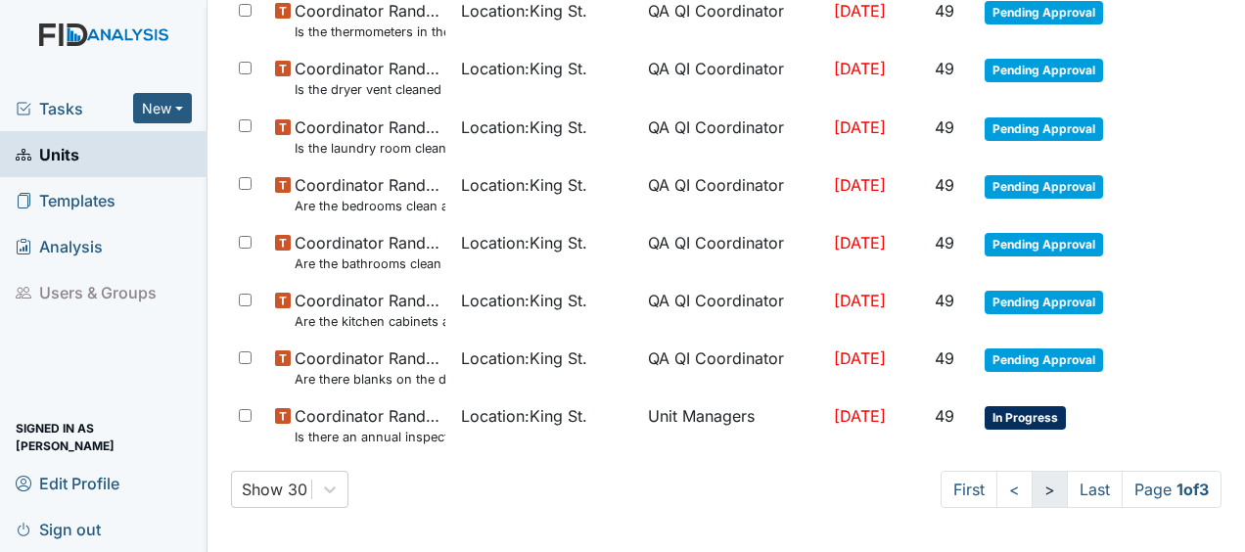
click at [1033, 486] on link ">" at bounding box center [1050, 489] width 36 height 37
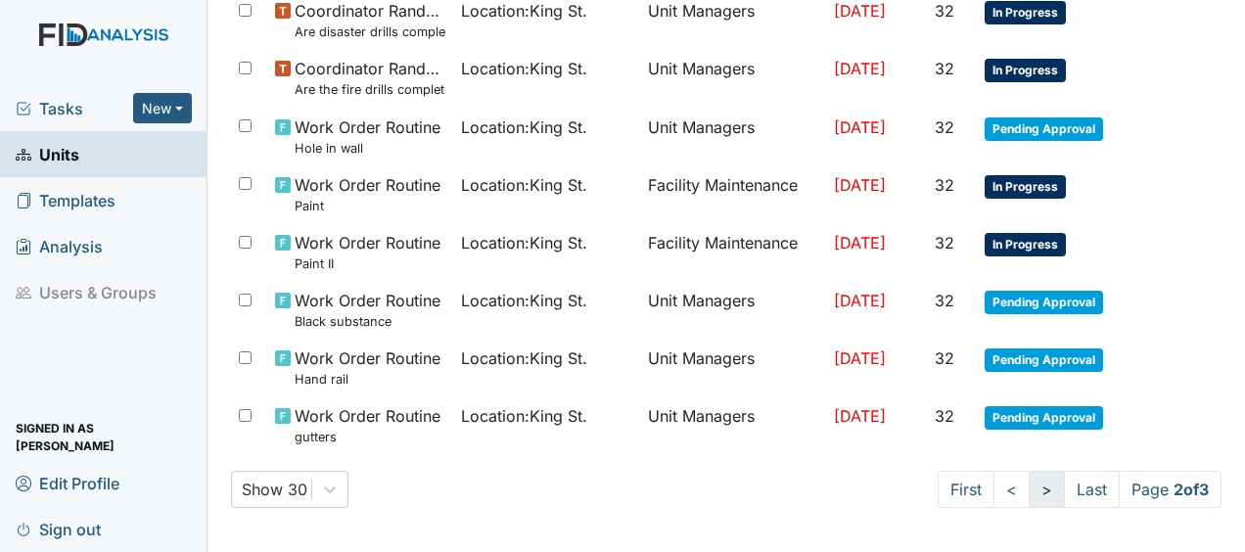
click at [1029, 487] on link ">" at bounding box center [1047, 489] width 36 height 37
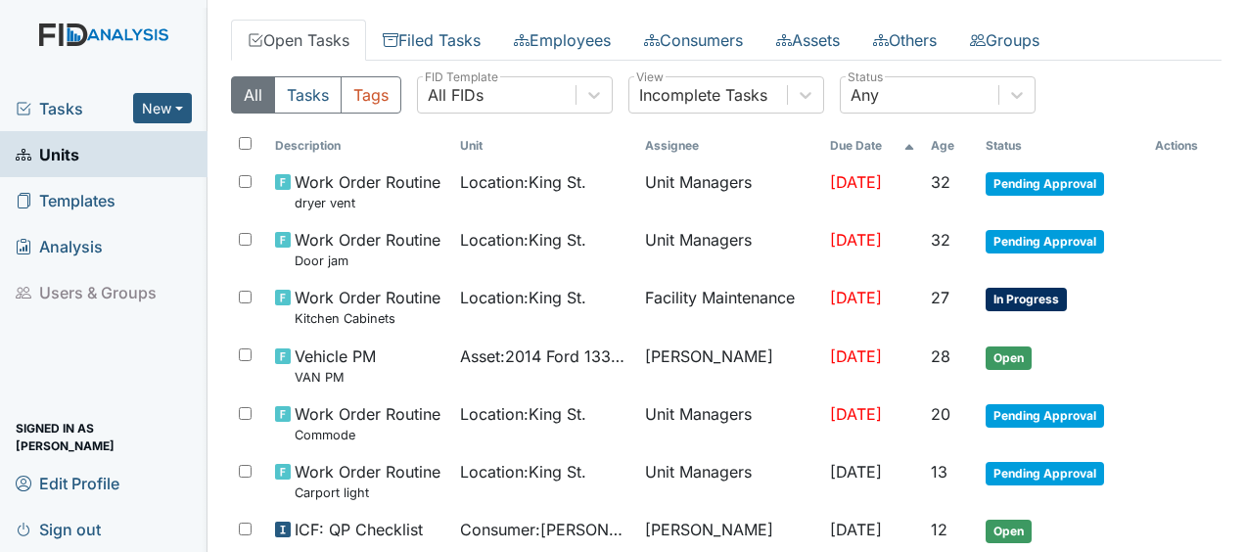
scroll to position [153, 0]
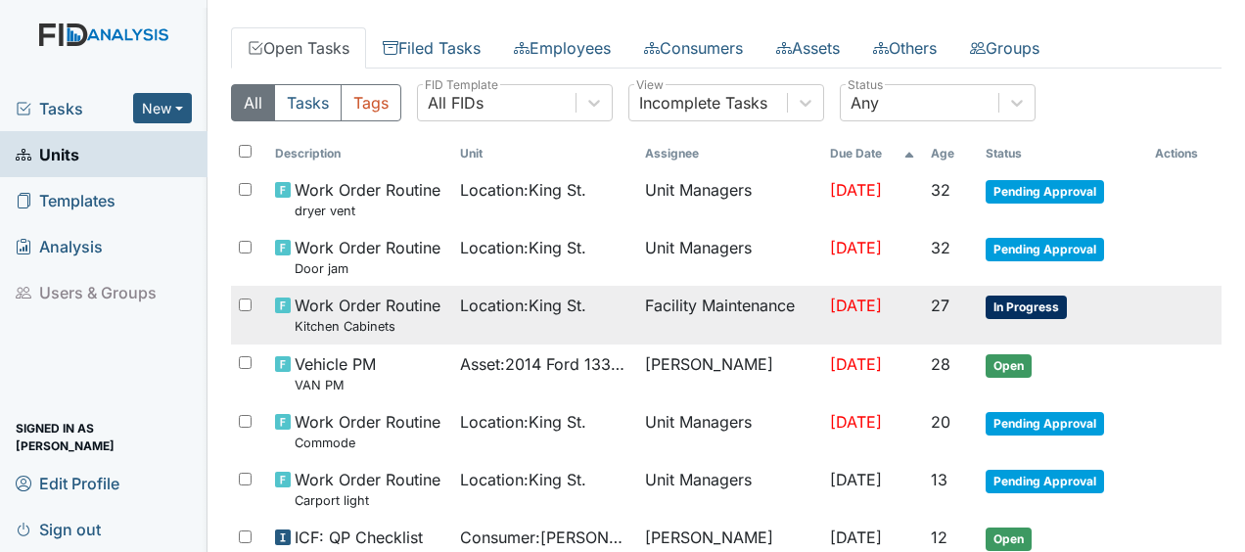
click at [852, 311] on span "Oct 1, 2025" at bounding box center [856, 306] width 52 height 20
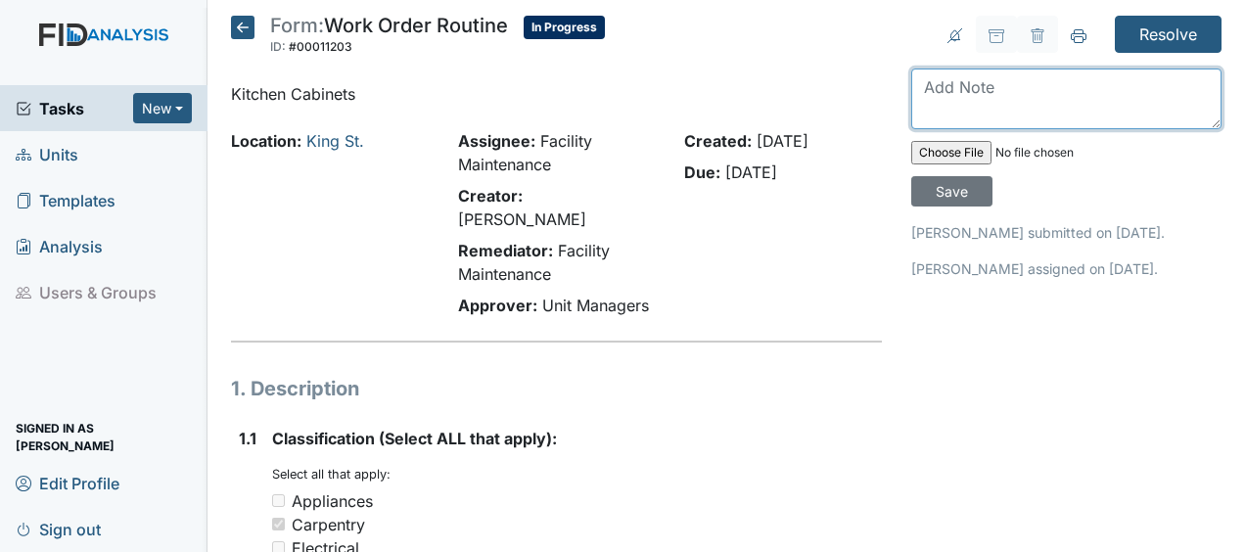
click at [916, 93] on textarea at bounding box center [1066, 99] width 310 height 61
type textarea "secured cabinets JB"
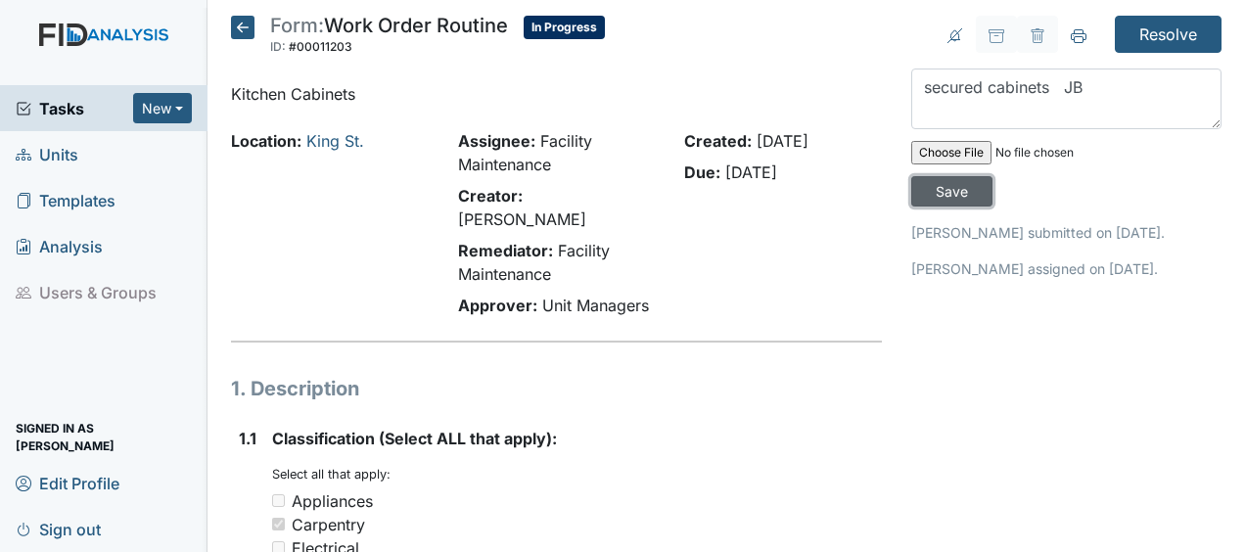
click at [948, 182] on input "Save" at bounding box center [951, 191] width 81 height 30
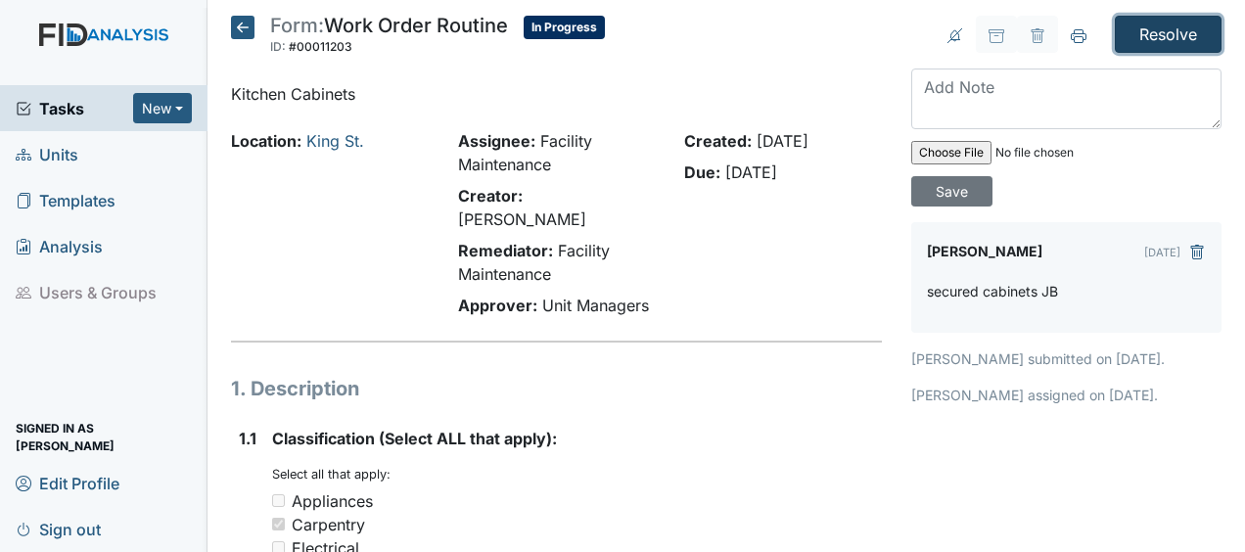
click at [1142, 32] on input "Resolve" at bounding box center [1168, 34] width 107 height 37
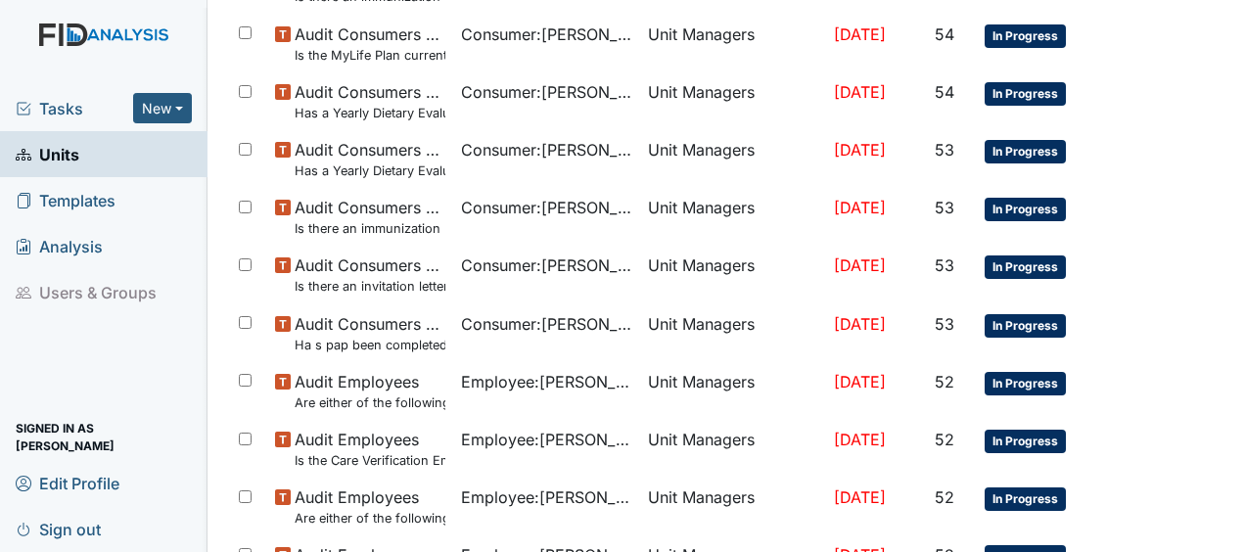
scroll to position [1606, 0]
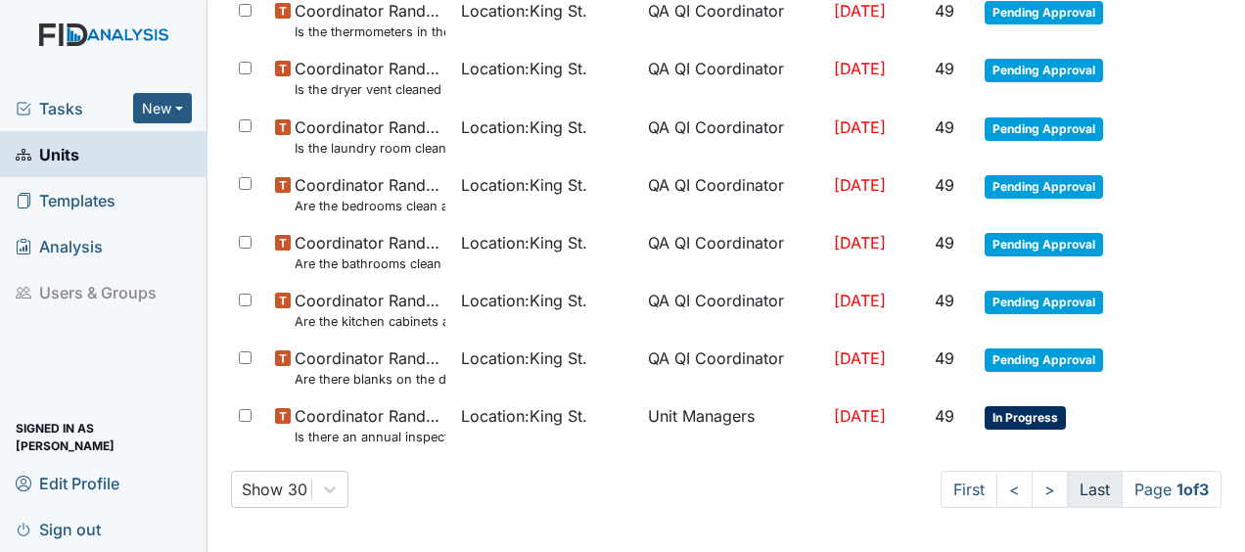
click at [1080, 480] on link "Last" at bounding box center [1095, 489] width 56 height 37
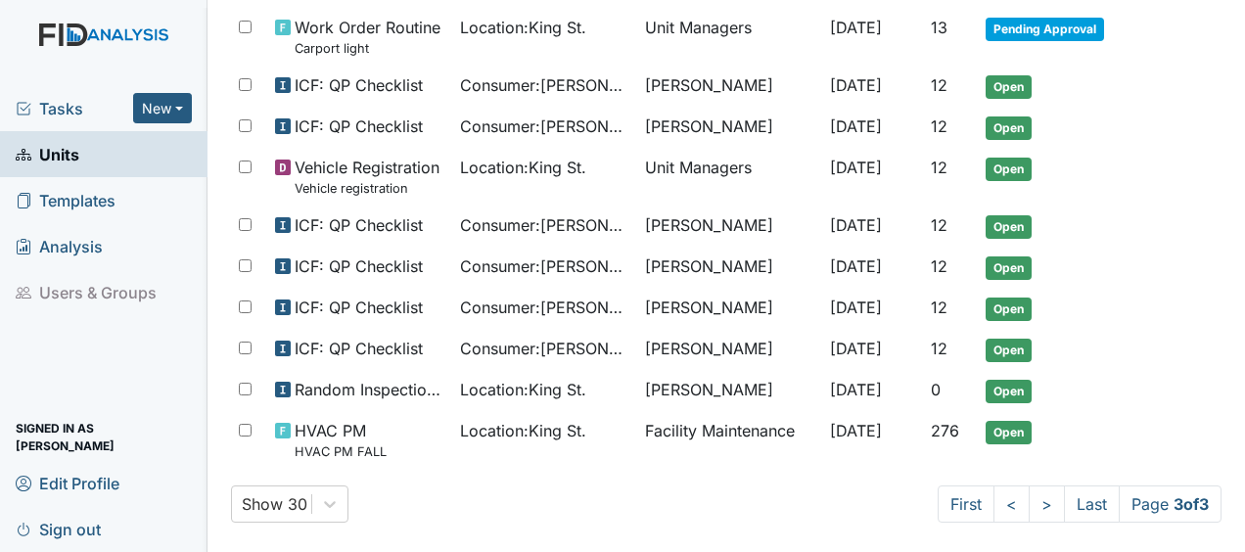
scroll to position [615, 0]
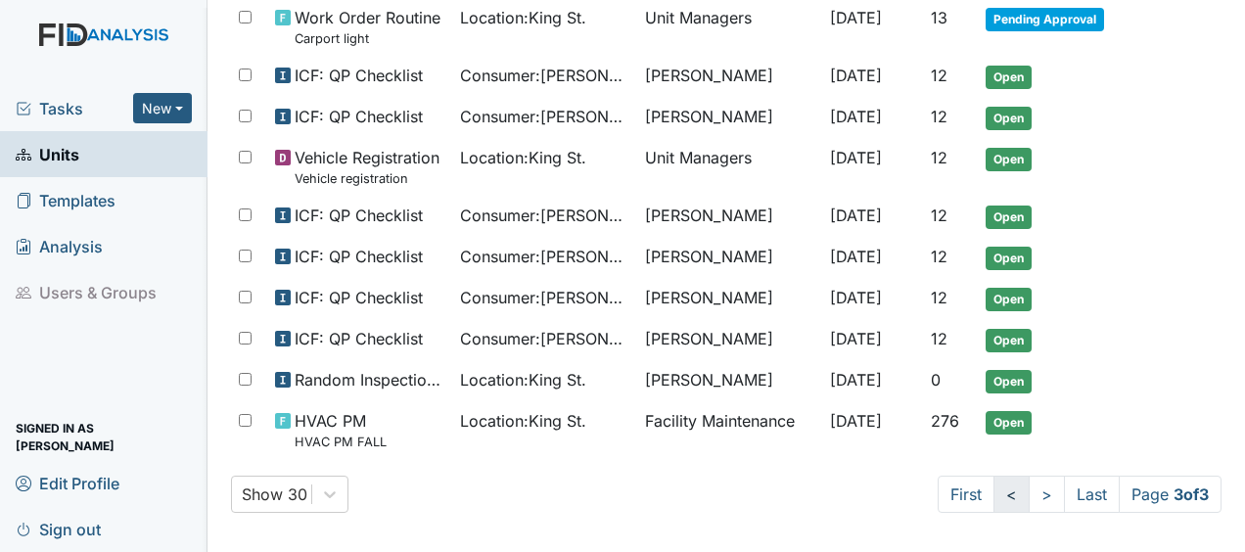
click at [993, 487] on link "<" at bounding box center [1011, 494] width 36 height 37
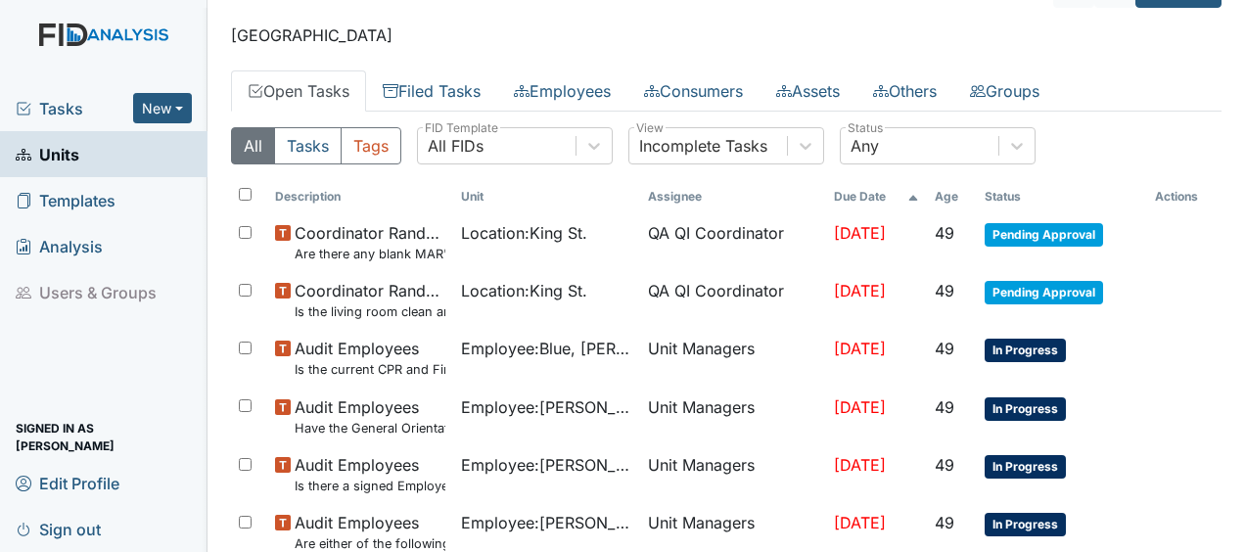
scroll to position [0, 0]
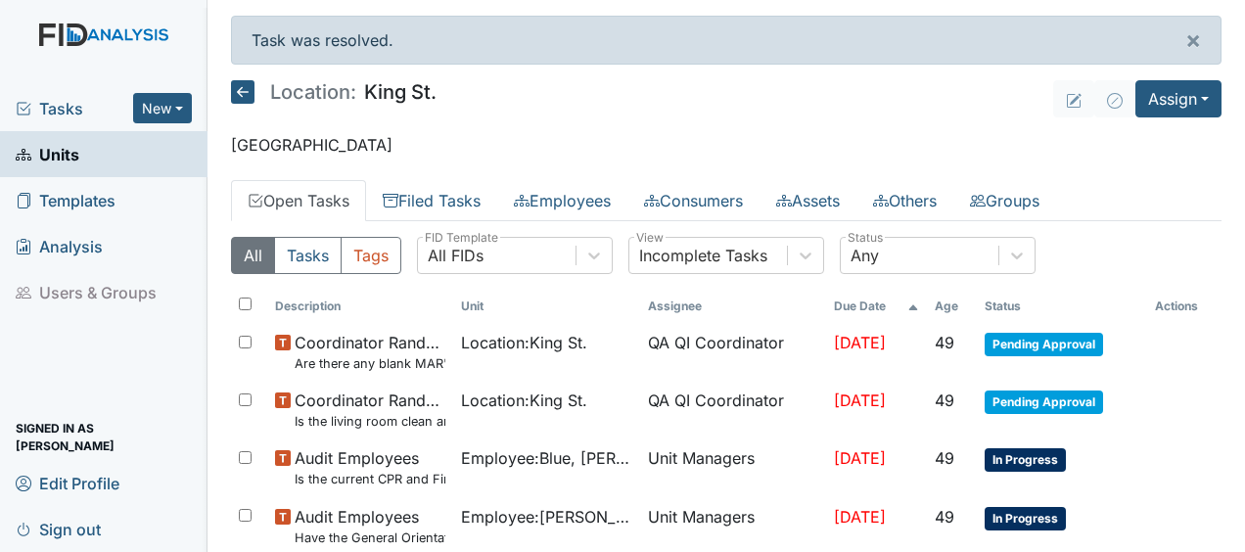
click at [243, 93] on icon at bounding box center [242, 91] width 23 height 23
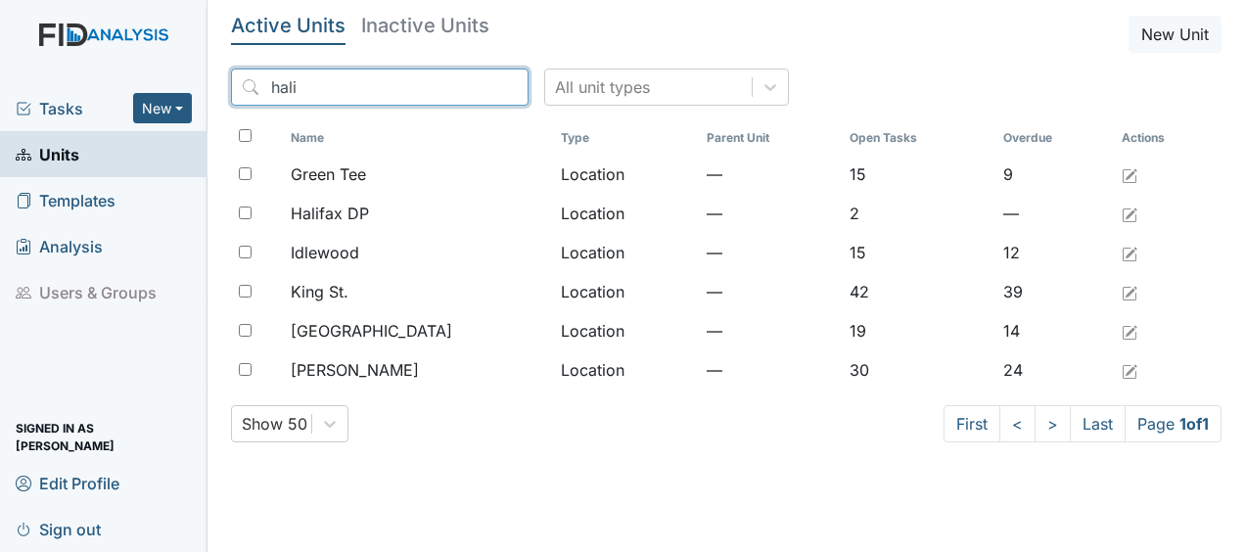
click at [470, 89] on input "hali" at bounding box center [380, 87] width 298 height 37
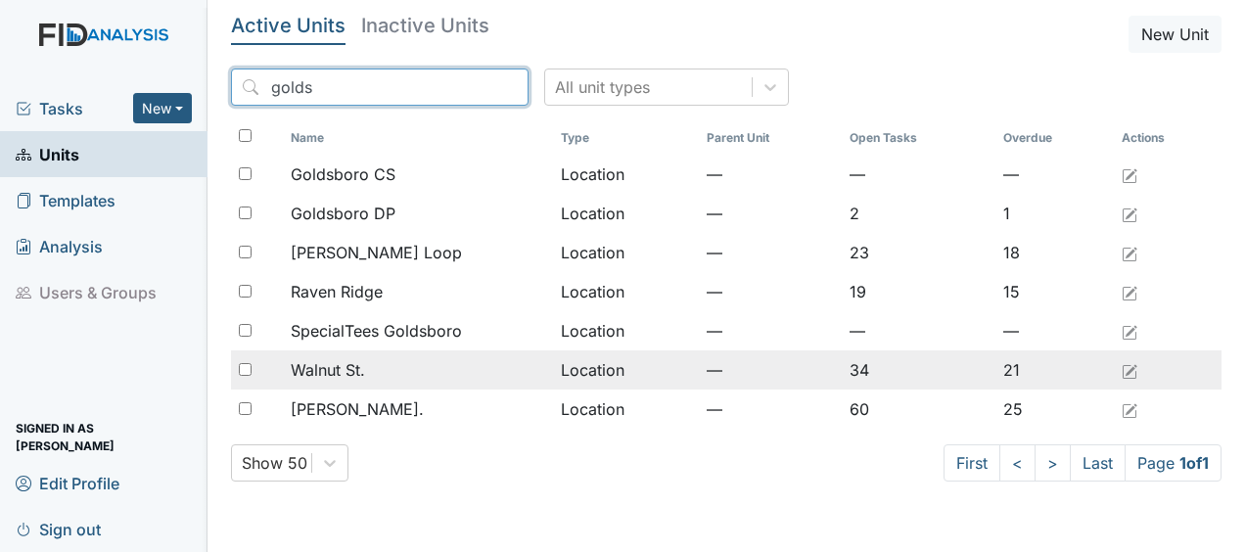
type input "golds"
click at [373, 362] on div "Walnut St." at bounding box center [417, 369] width 253 height 23
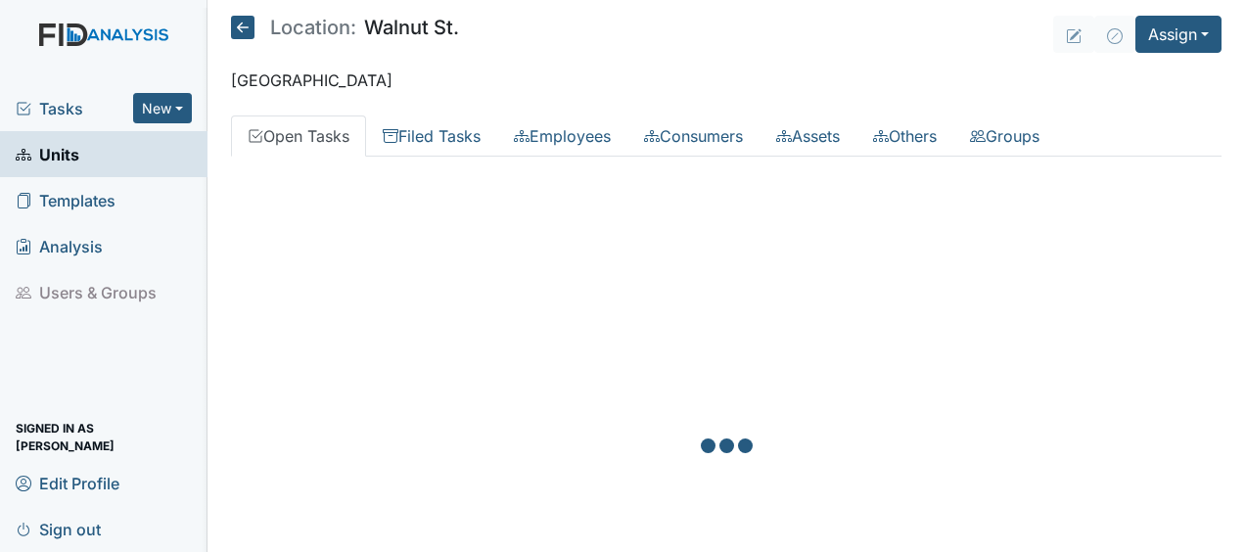
click at [244, 23] on icon at bounding box center [242, 27] width 23 height 23
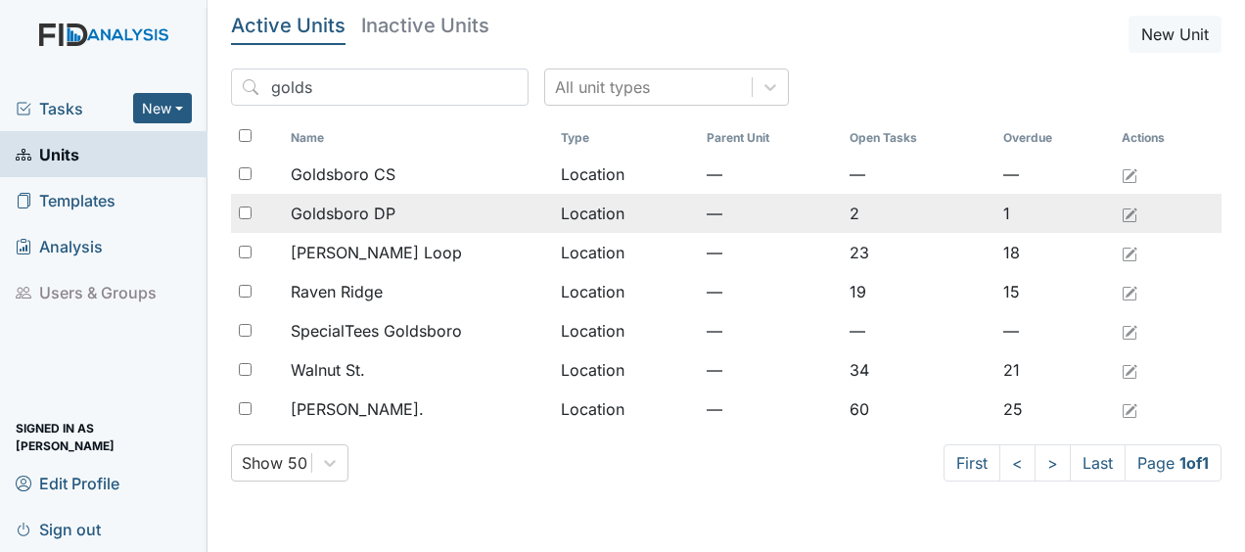
click at [391, 212] on span "Goldsboro DP" at bounding box center [343, 213] width 105 height 23
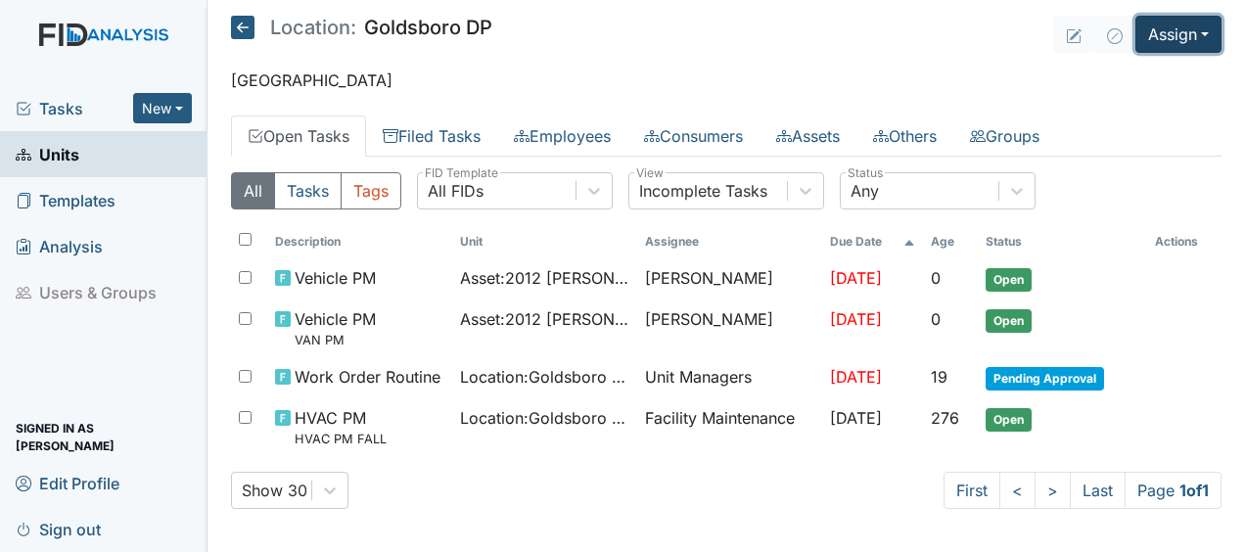
click at [1147, 46] on button "Assign" at bounding box center [1178, 34] width 86 height 37
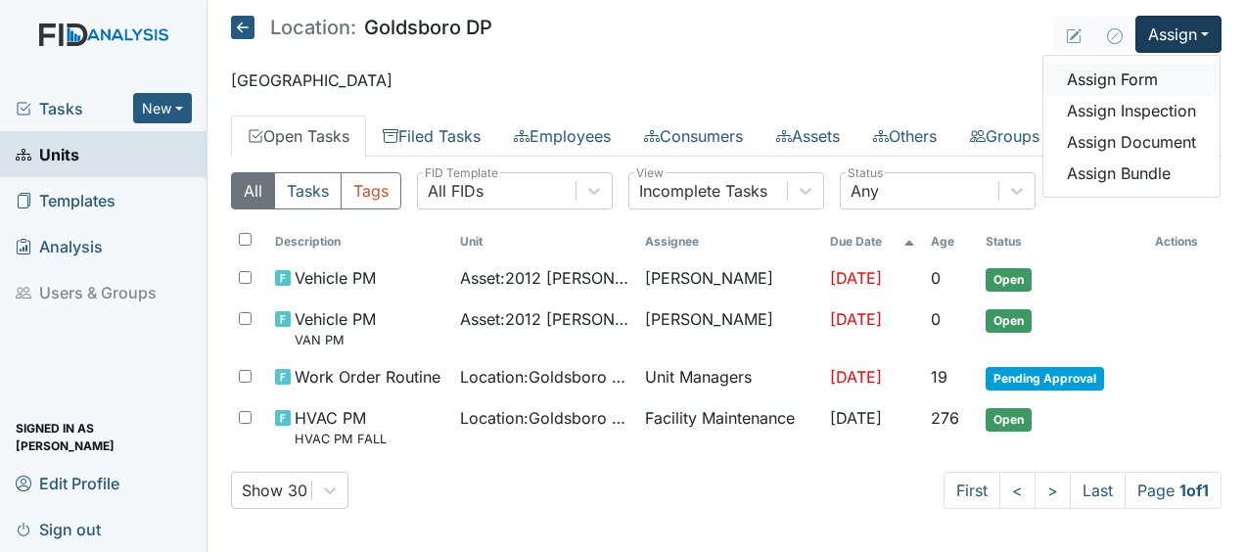
click at [1128, 82] on link "Assign Form" at bounding box center [1131, 79] width 176 height 31
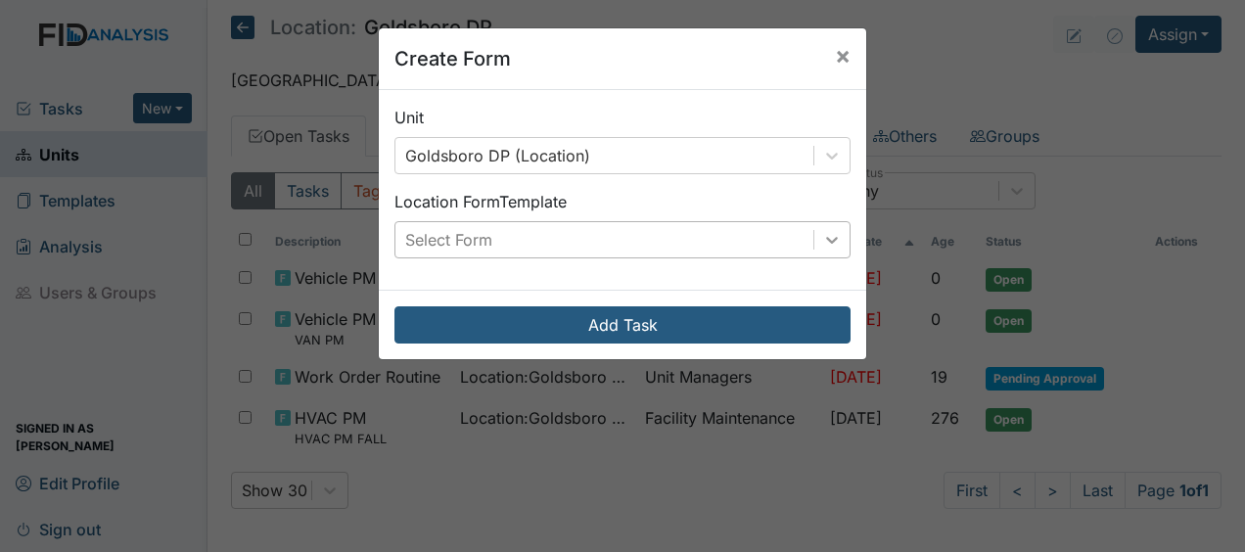
click at [822, 242] on icon at bounding box center [832, 240] width 20 height 20
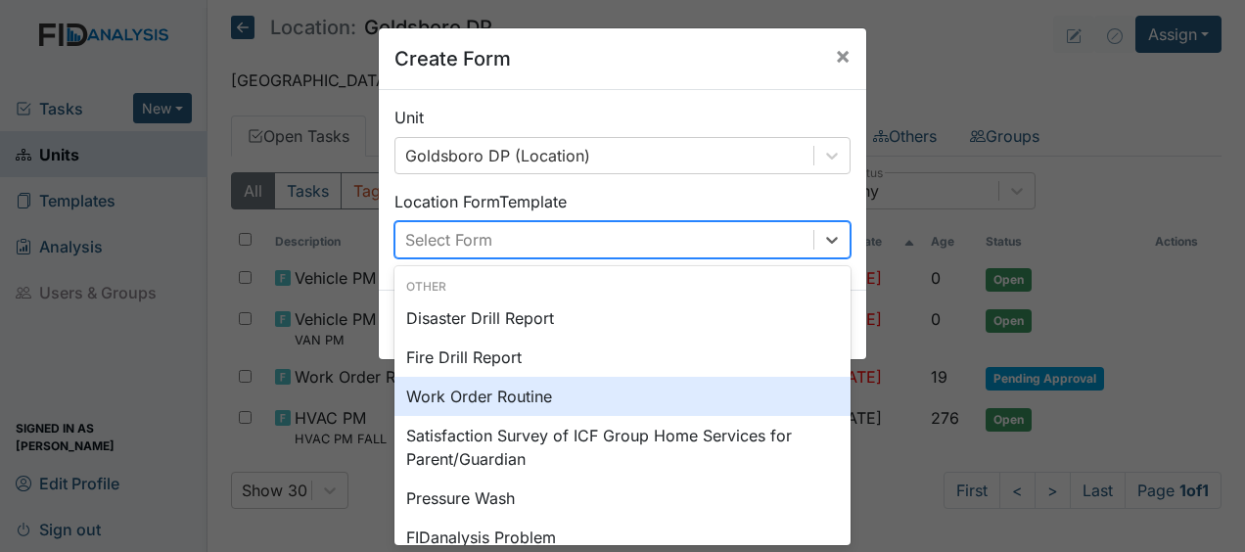
click at [557, 399] on div "Work Order Routine" at bounding box center [622, 396] width 456 height 39
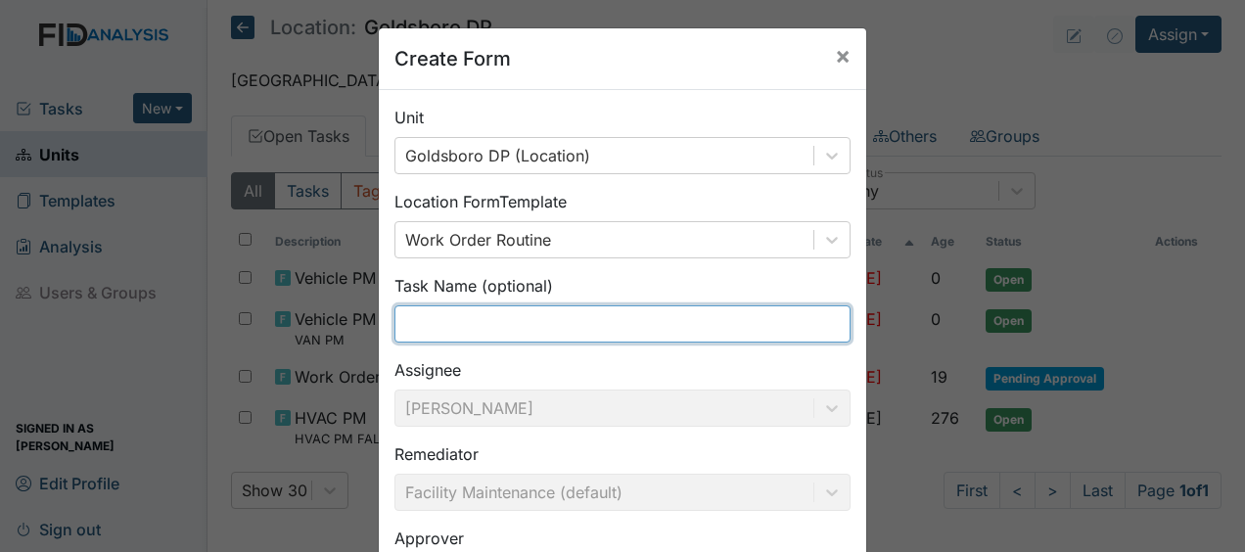
click at [475, 329] on input "text" at bounding box center [622, 323] width 456 height 37
type input "mattress/boxspring"
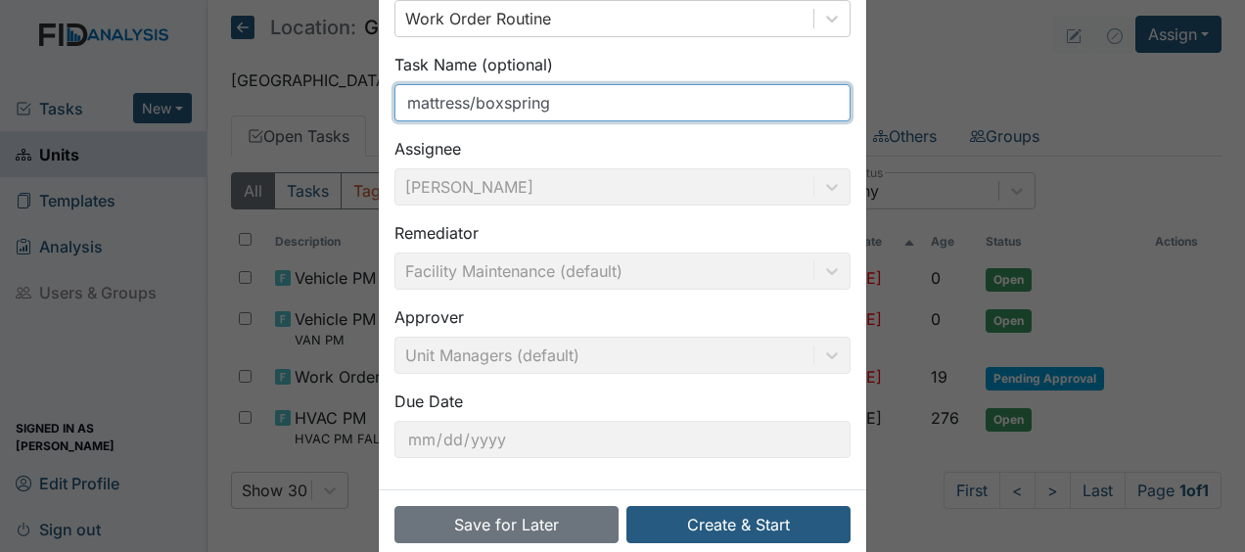
scroll to position [254, 0]
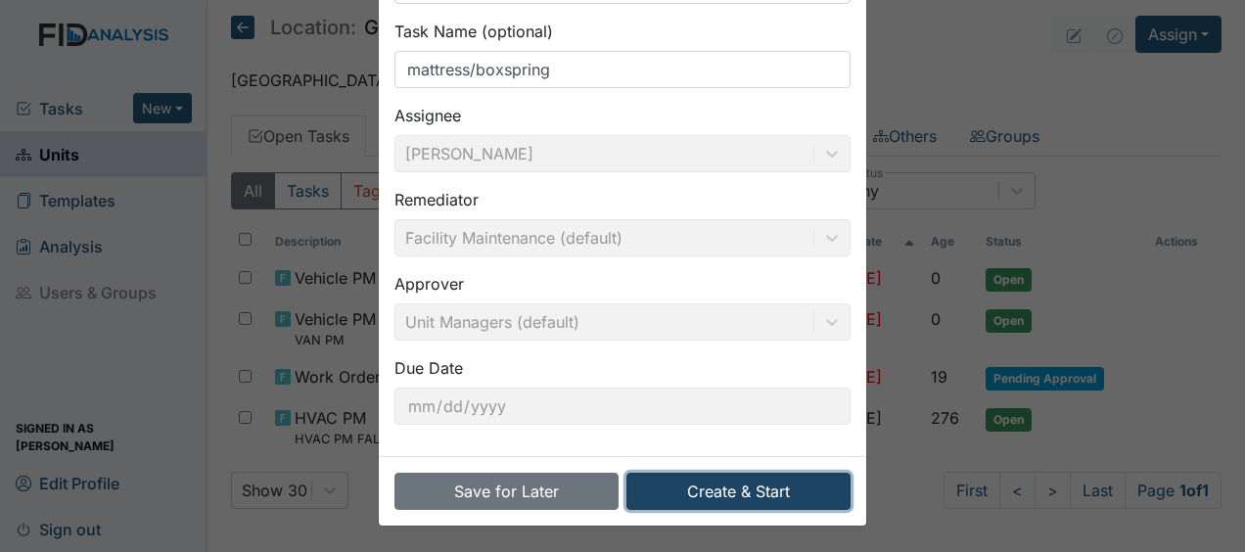
click at [766, 481] on button "Create & Start" at bounding box center [738, 491] width 224 height 37
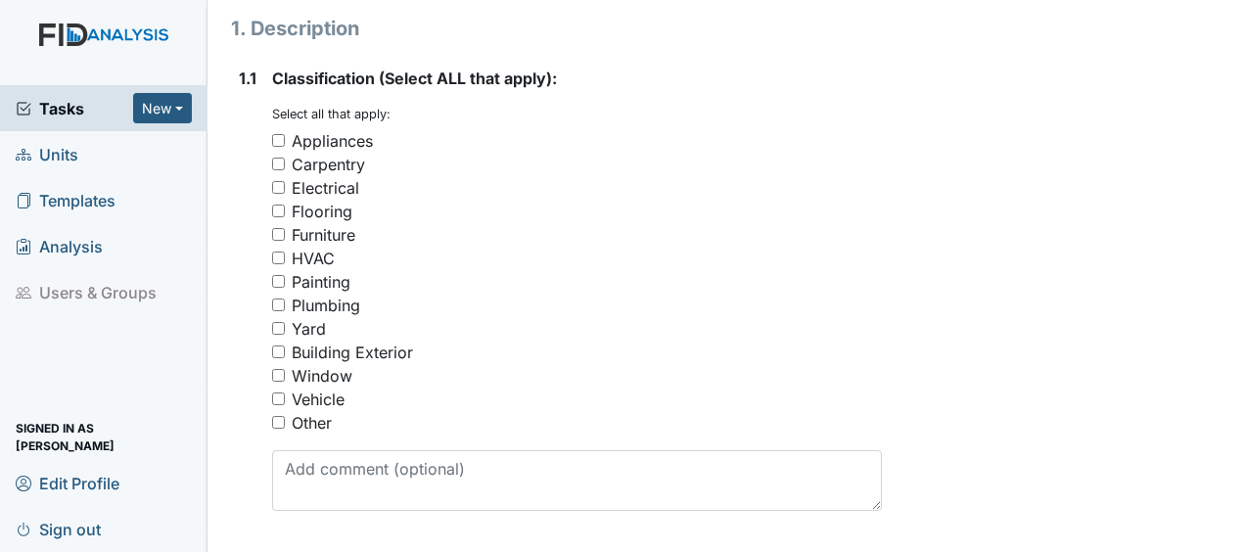
scroll to position [366, 0]
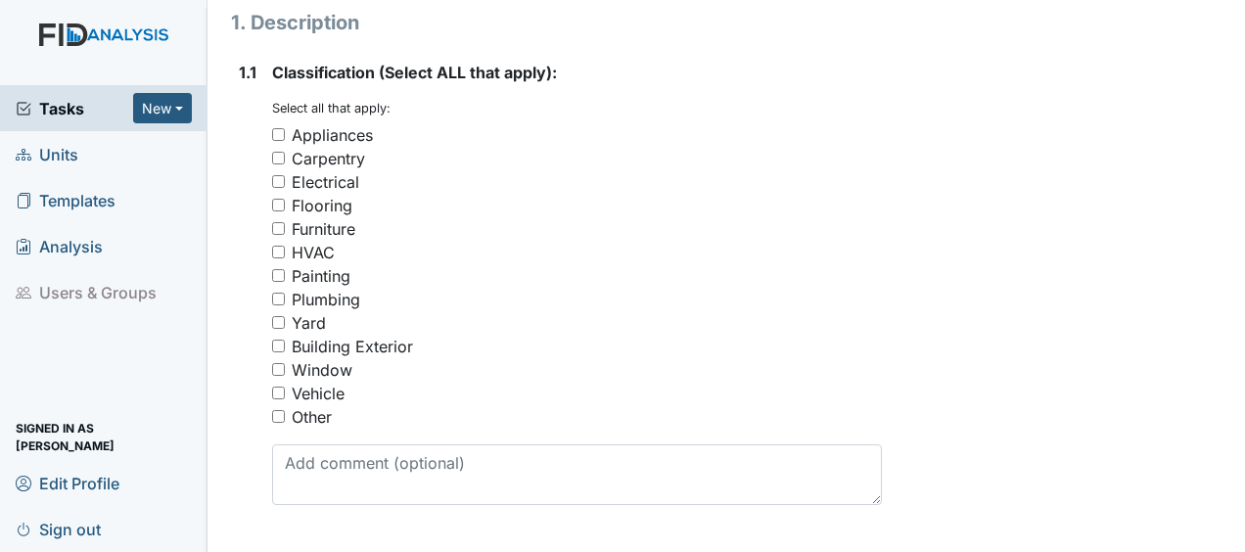
click at [276, 410] on input "Other" at bounding box center [278, 416] width 13 height 13
checkbox input "true"
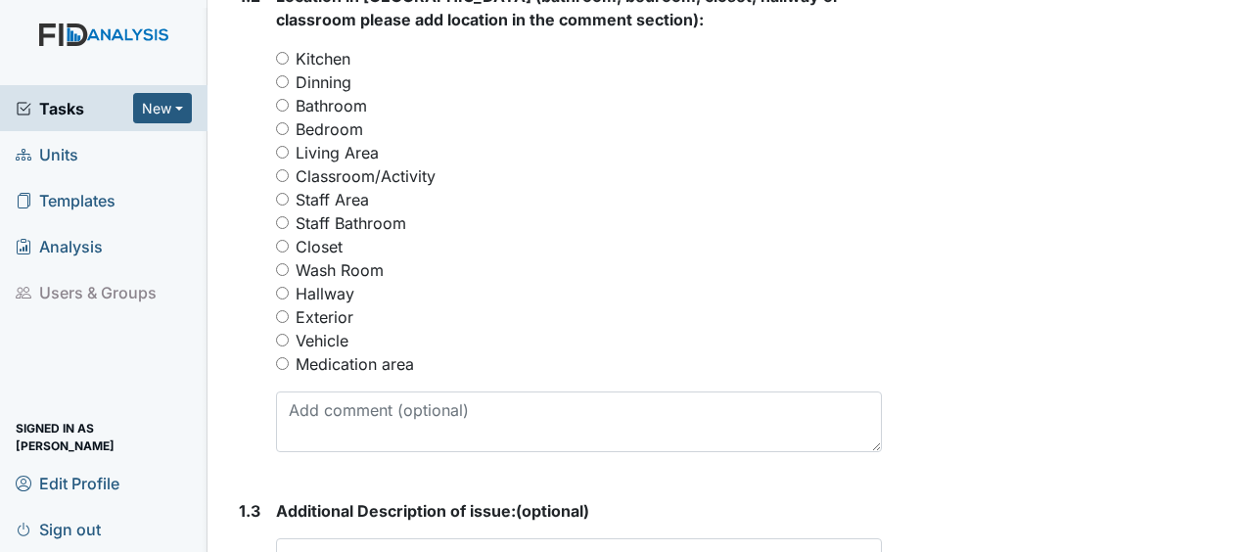
scroll to position [935, 0]
click at [282, 192] on input "Staff Area" at bounding box center [282, 198] width 13 height 13
radio input "true"
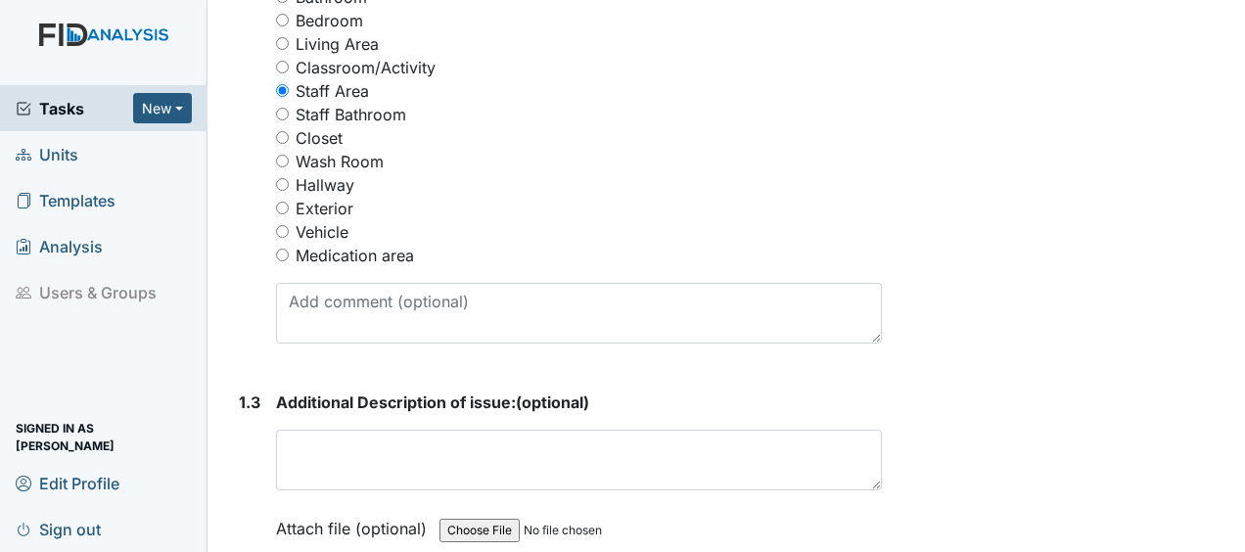
scroll to position [1048, 0]
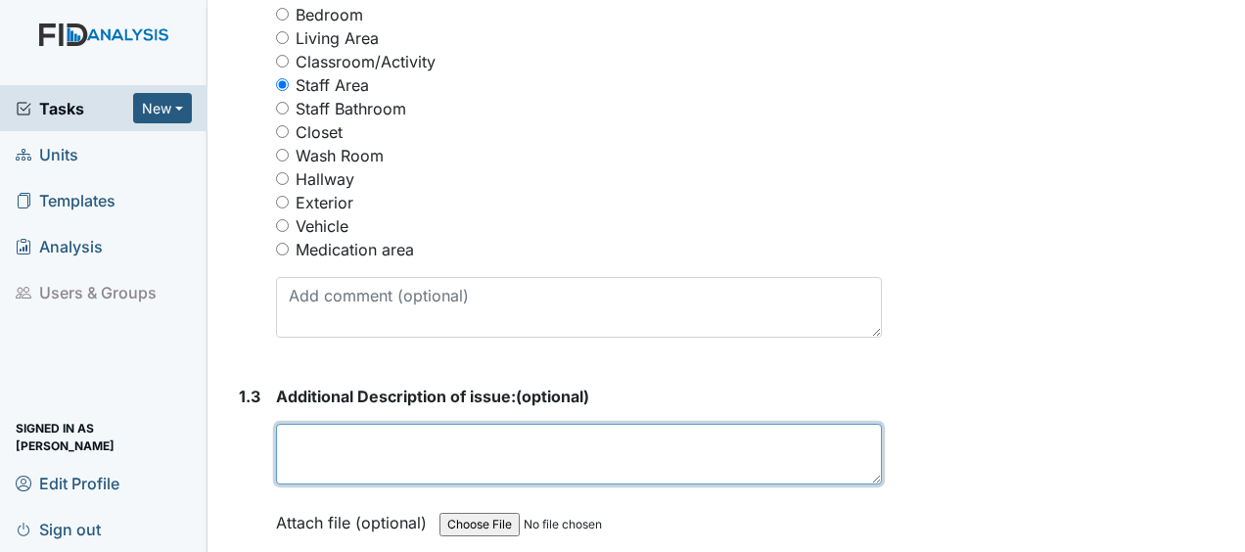
click at [317, 424] on textarea at bounding box center [579, 454] width 606 height 61
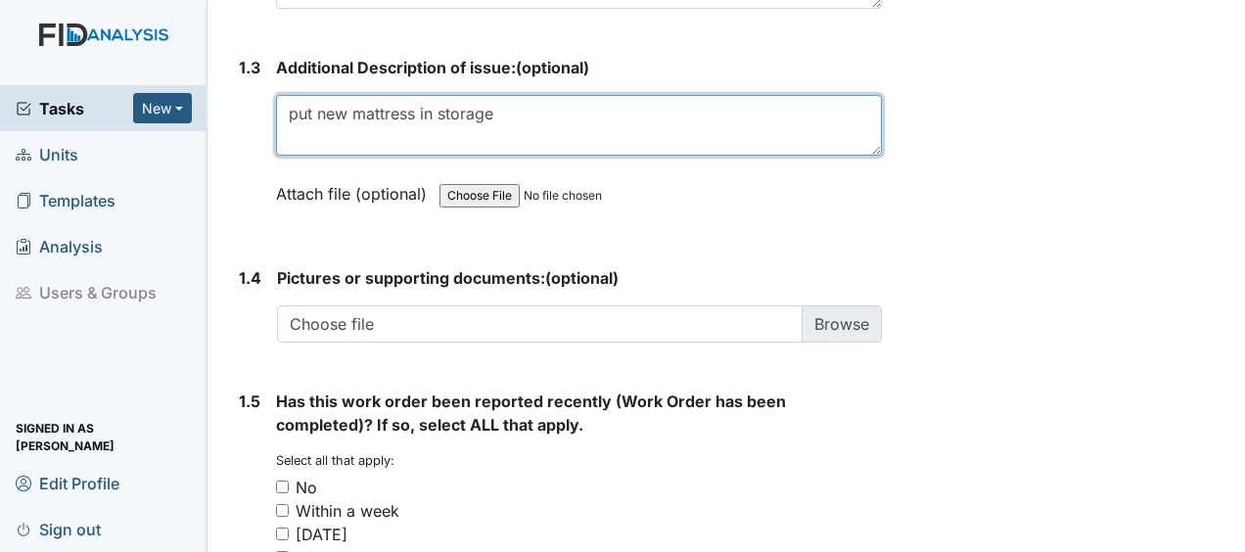
scroll to position [1589, 0]
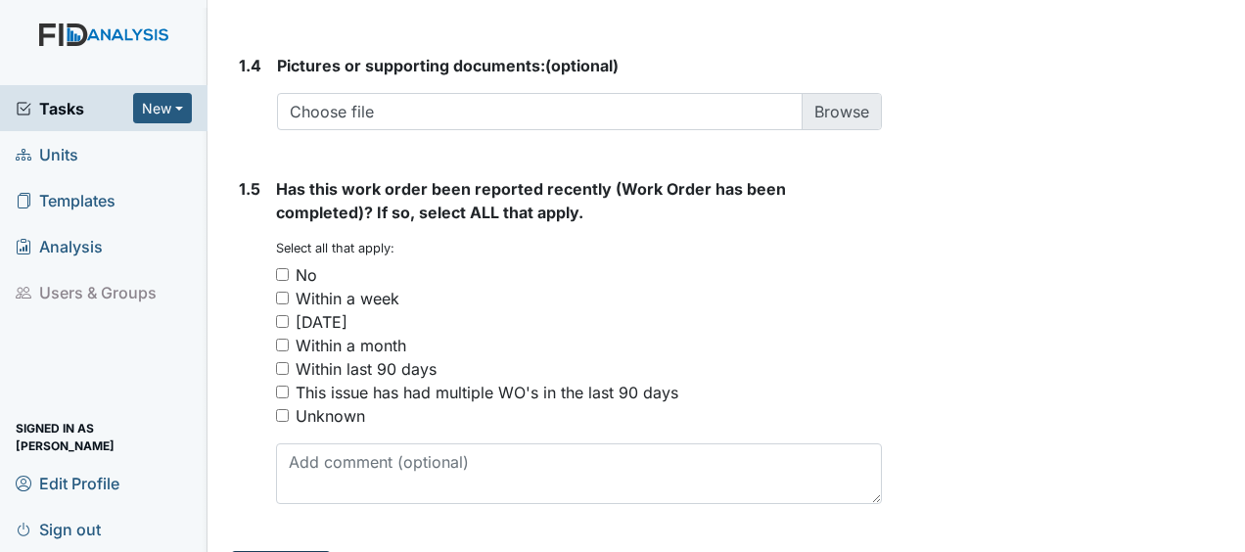
type textarea "put new mattress in storage"
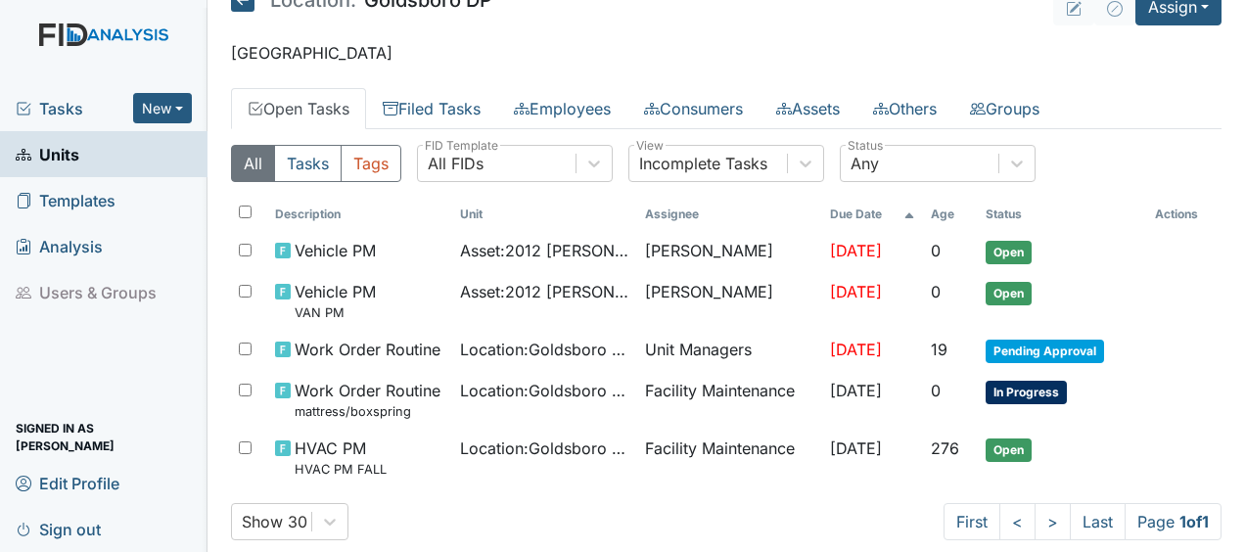
scroll to position [288, 0]
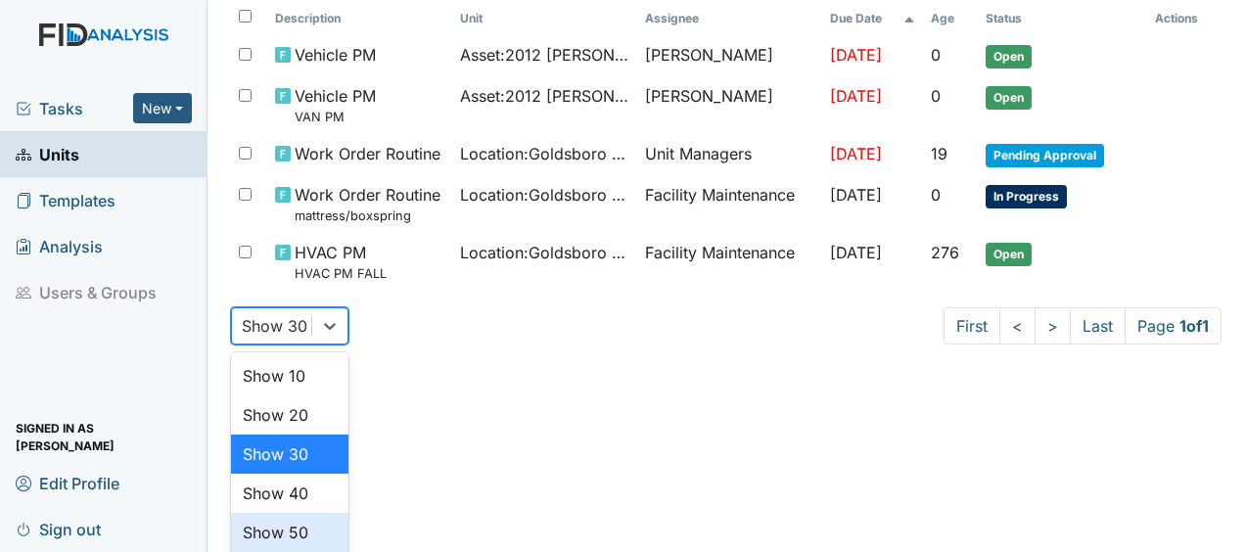
click at [297, 345] on div "option Show 50 focused, 5 of 5. 5 results available. Use Up and Down to choose …" at bounding box center [289, 325] width 117 height 37
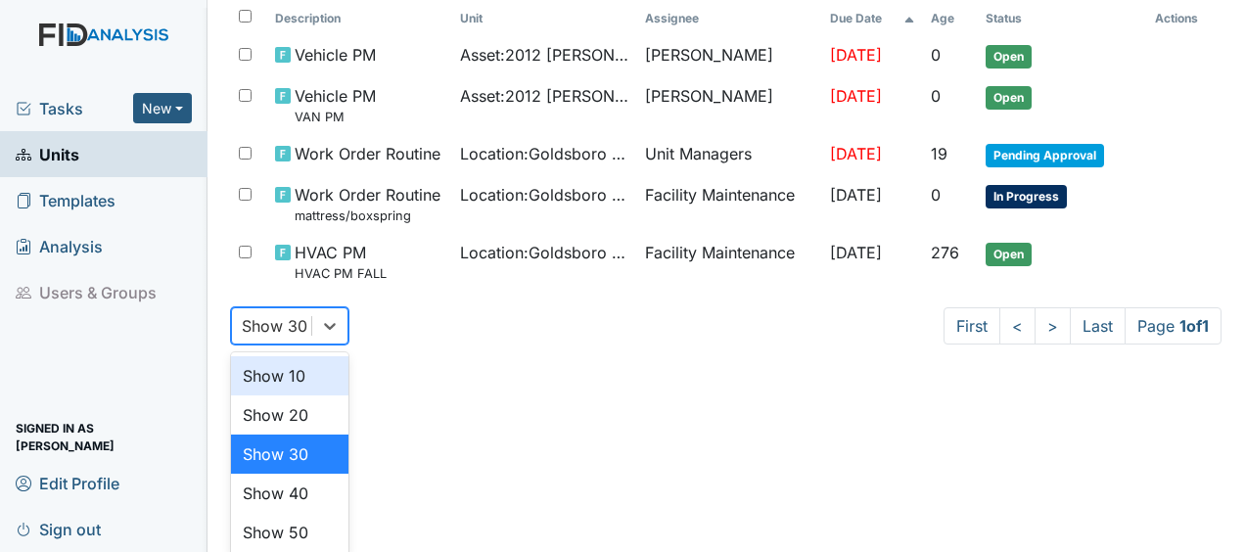
scroll to position [123, 0]
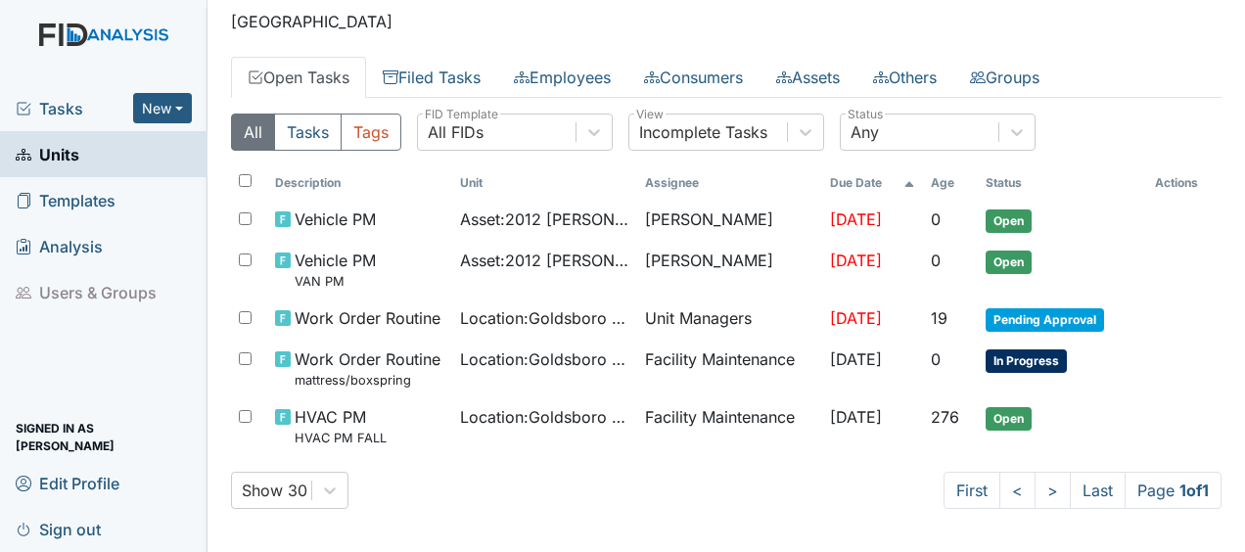
click at [378, 509] on div "All Tasks Tags All FIDs FID Template Incomplete Tasks View Any Status Descripti…" at bounding box center [726, 319] width 990 height 442
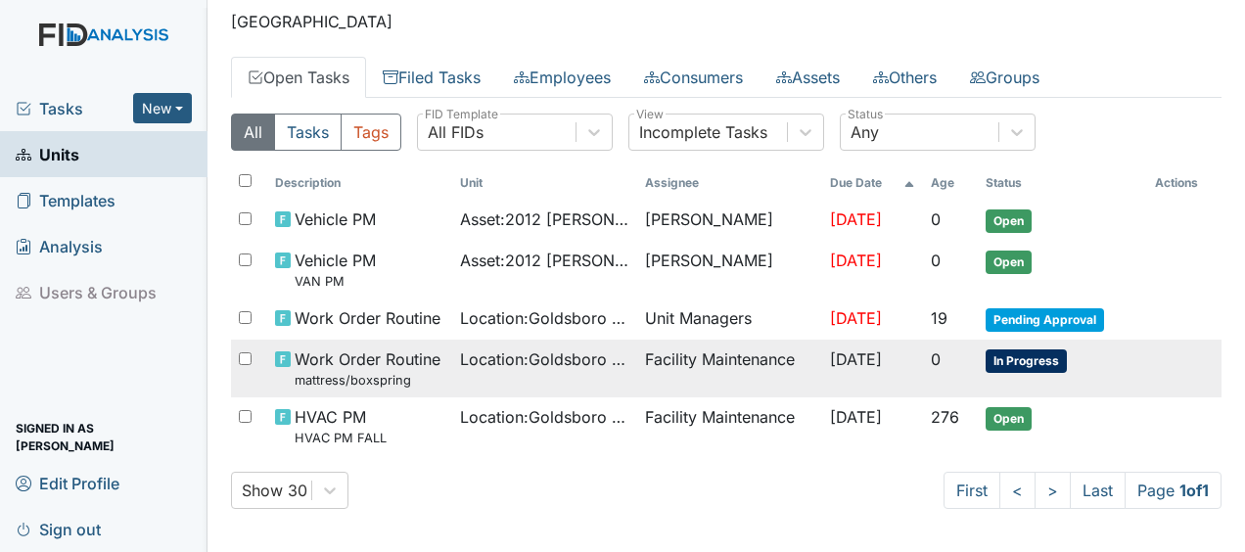
click at [637, 352] on td "Facility Maintenance" at bounding box center [729, 369] width 185 height 58
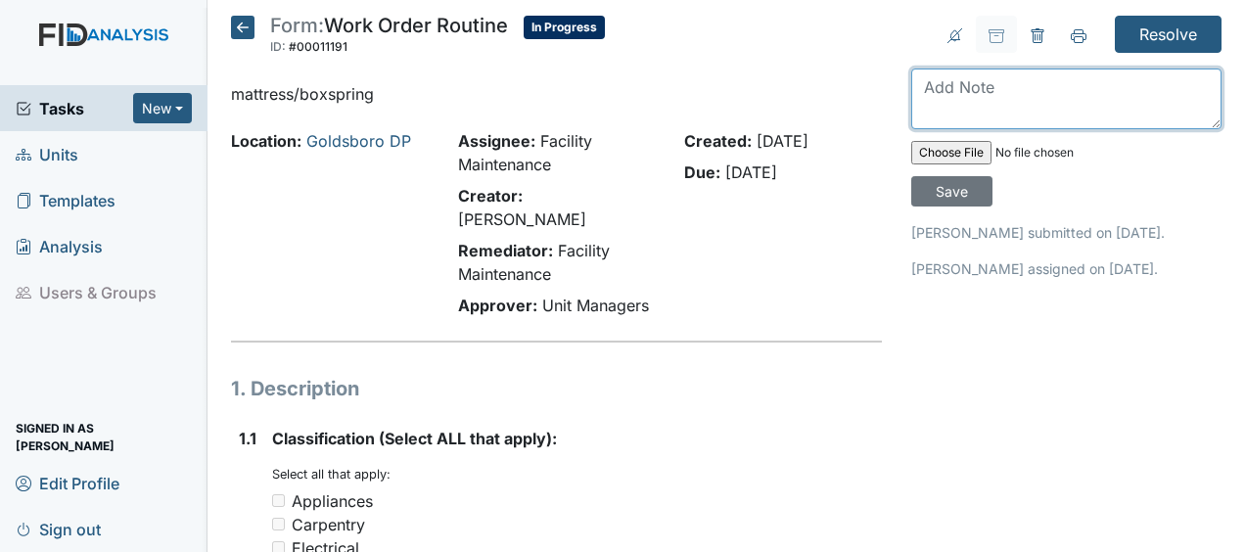
click at [928, 103] on textarea at bounding box center [1066, 99] width 310 height 61
click at [1024, 88] on textarea "put mattress" at bounding box center [1066, 99] width 310 height 61
type textarea "put mattress in storage JB"
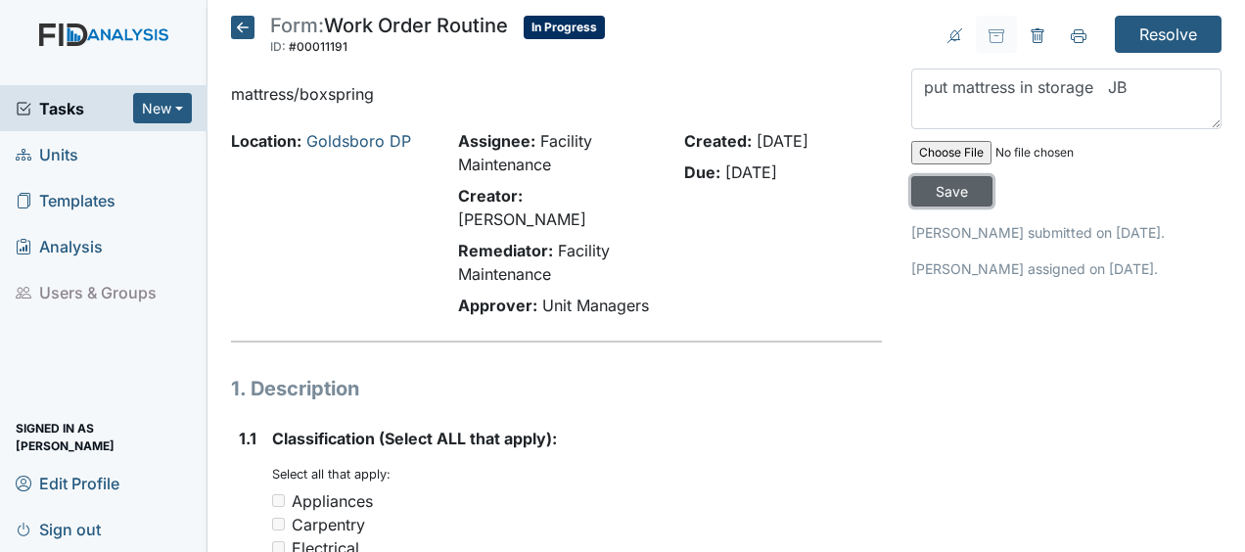
click at [950, 192] on input "Save" at bounding box center [951, 191] width 81 height 30
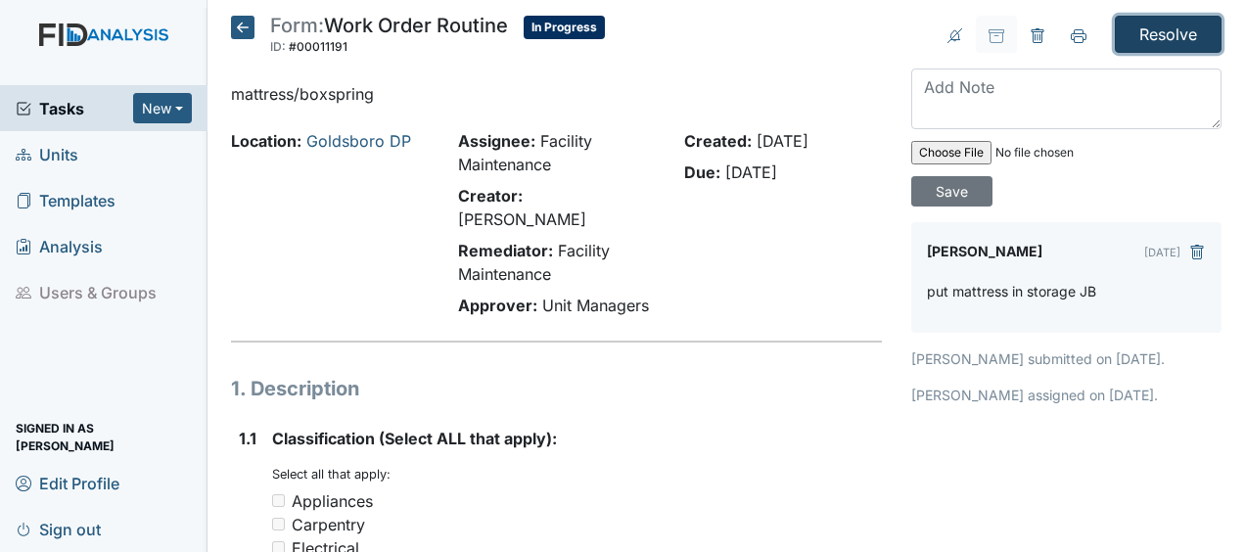
click at [1173, 29] on input "Resolve" at bounding box center [1168, 34] width 107 height 37
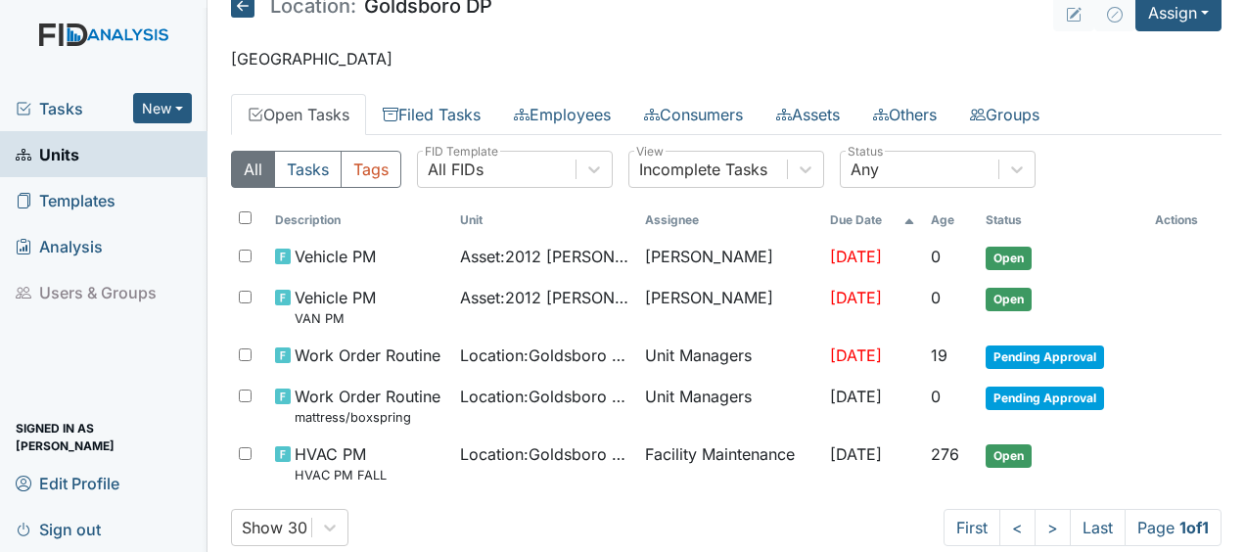
scroll to position [115, 0]
